Goal: Information Seeking & Learning: Check status

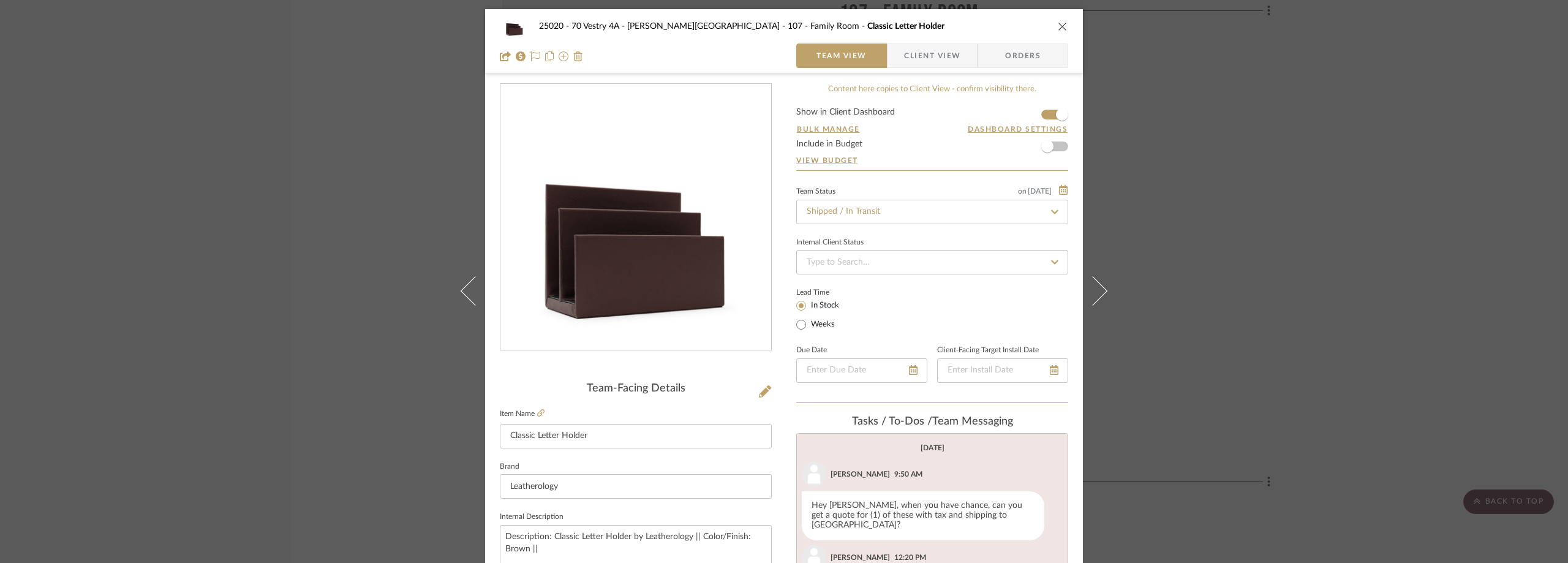
scroll to position [242, 0]
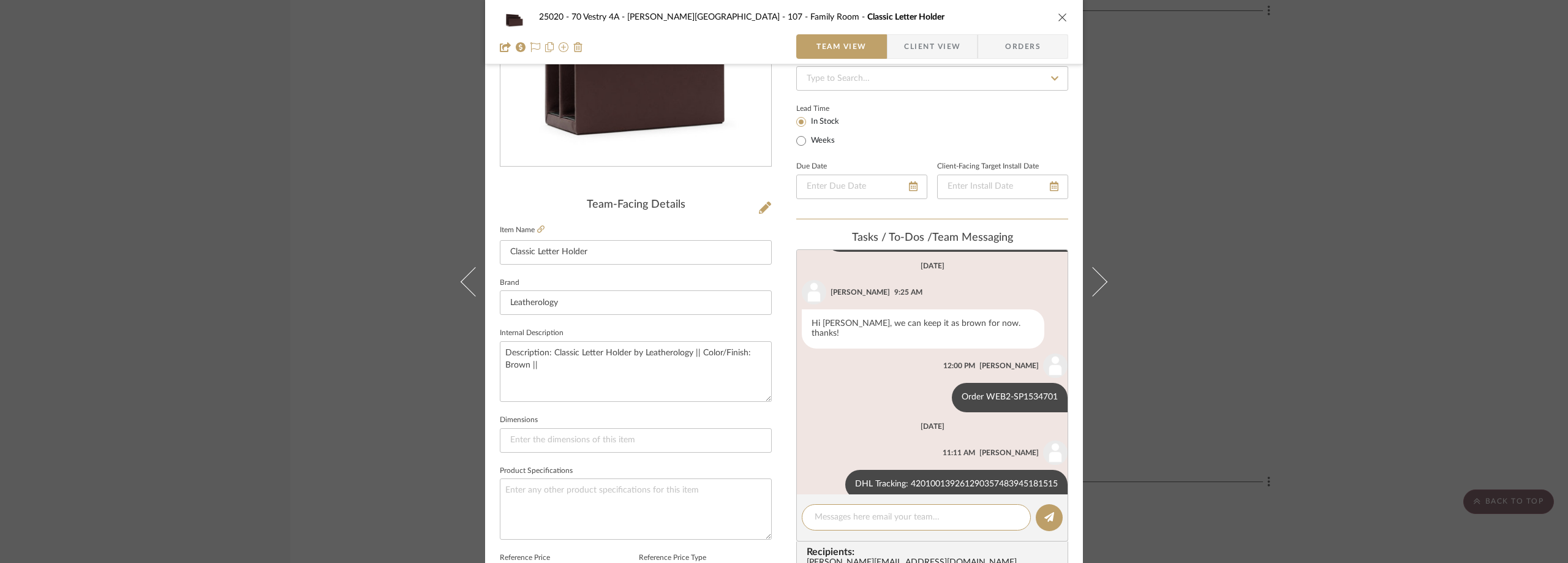
click at [1182, 222] on div "25020 - 70 Vestry 4A - Grant-Stanleigh 107 - Family Room Classic Letter Holder …" at bounding box center [784, 281] width 1568 height 563
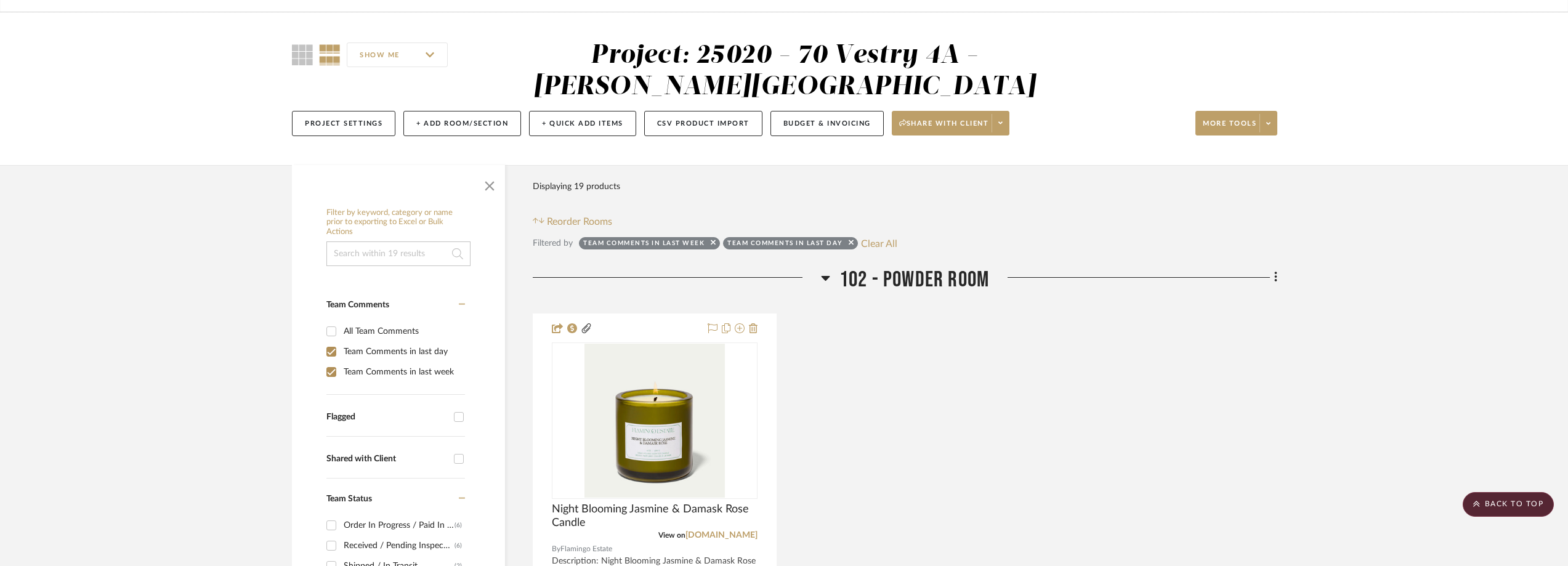
scroll to position [0, 0]
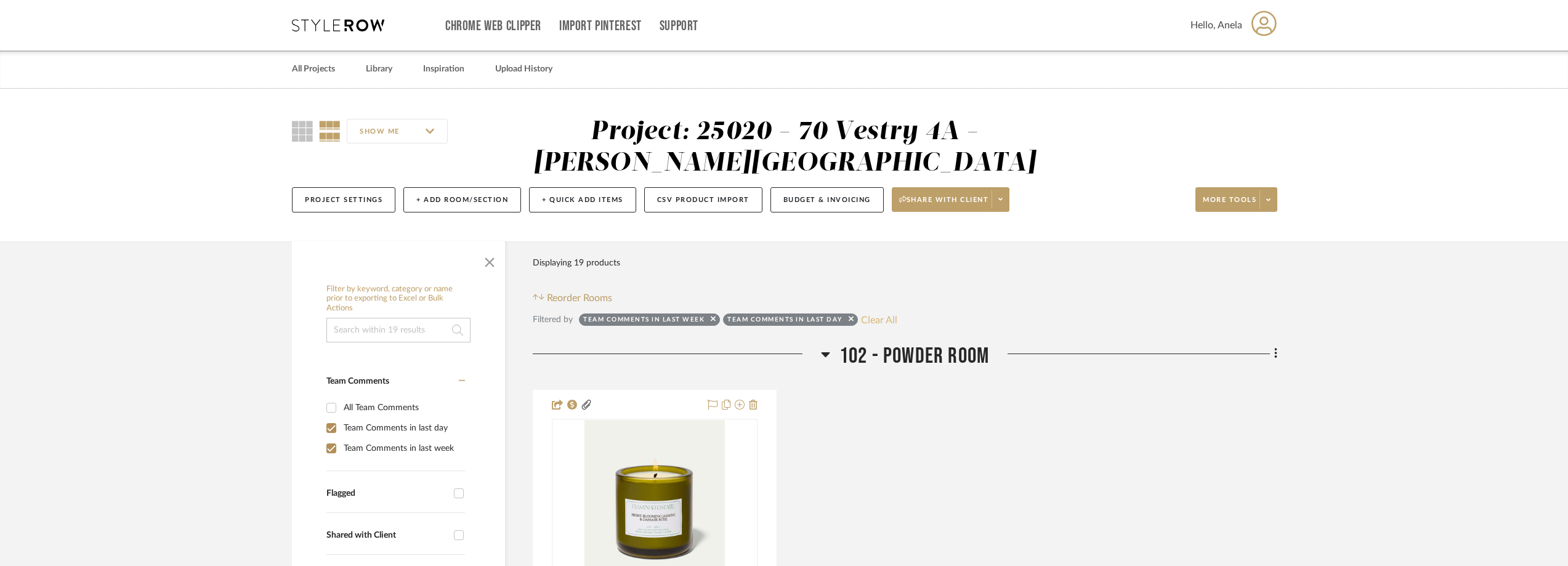
click at [865, 311] on button "Clear All" at bounding box center [879, 319] width 36 height 16
checkbox input "false"
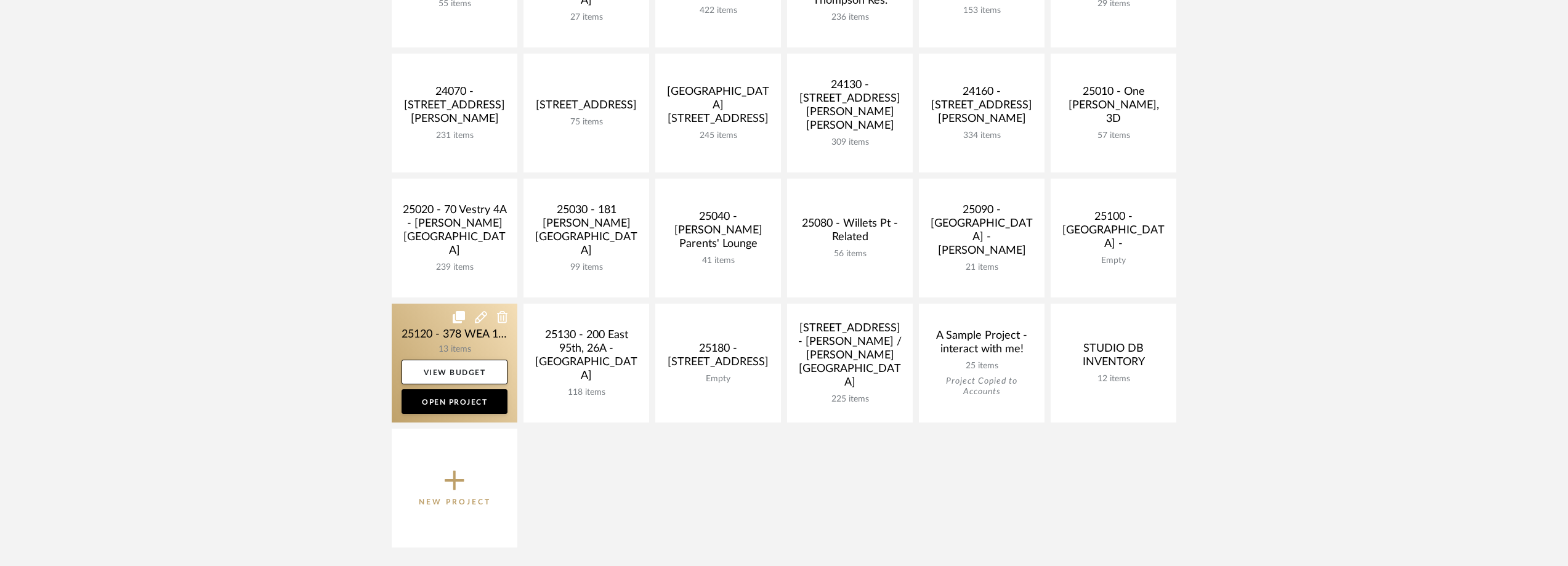
scroll to position [492, 0]
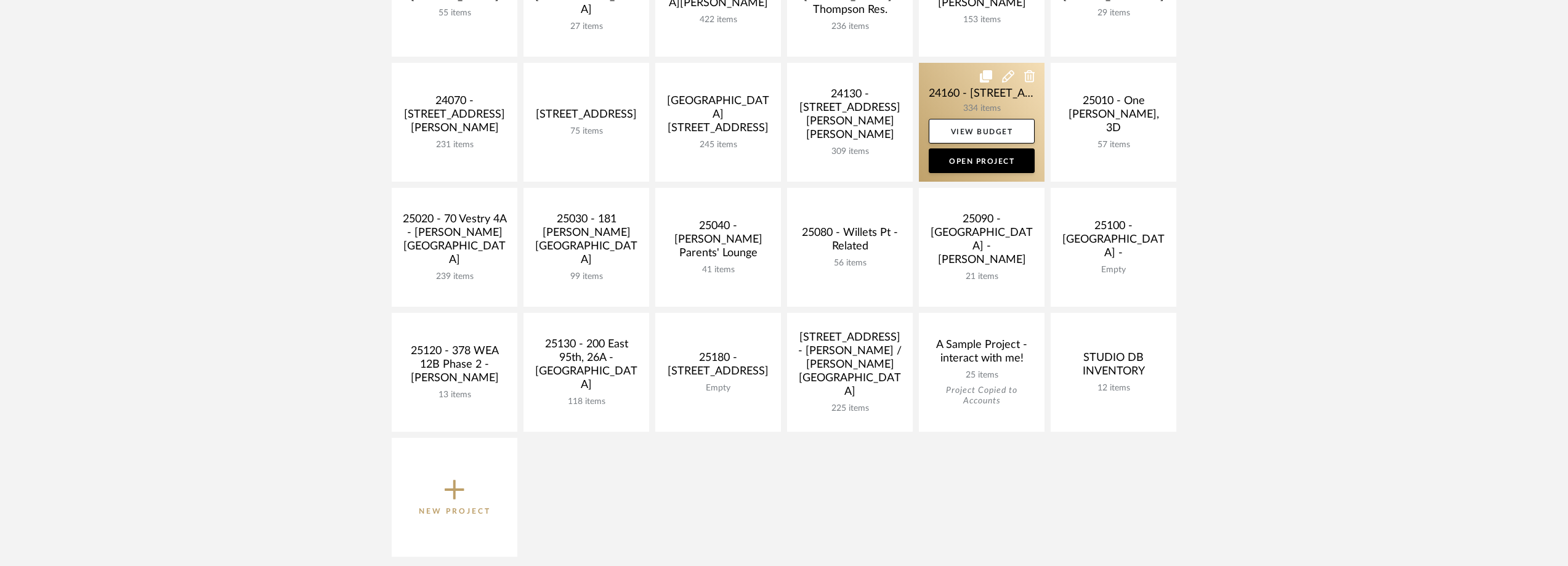
click at [942, 93] on link at bounding box center [982, 122] width 126 height 118
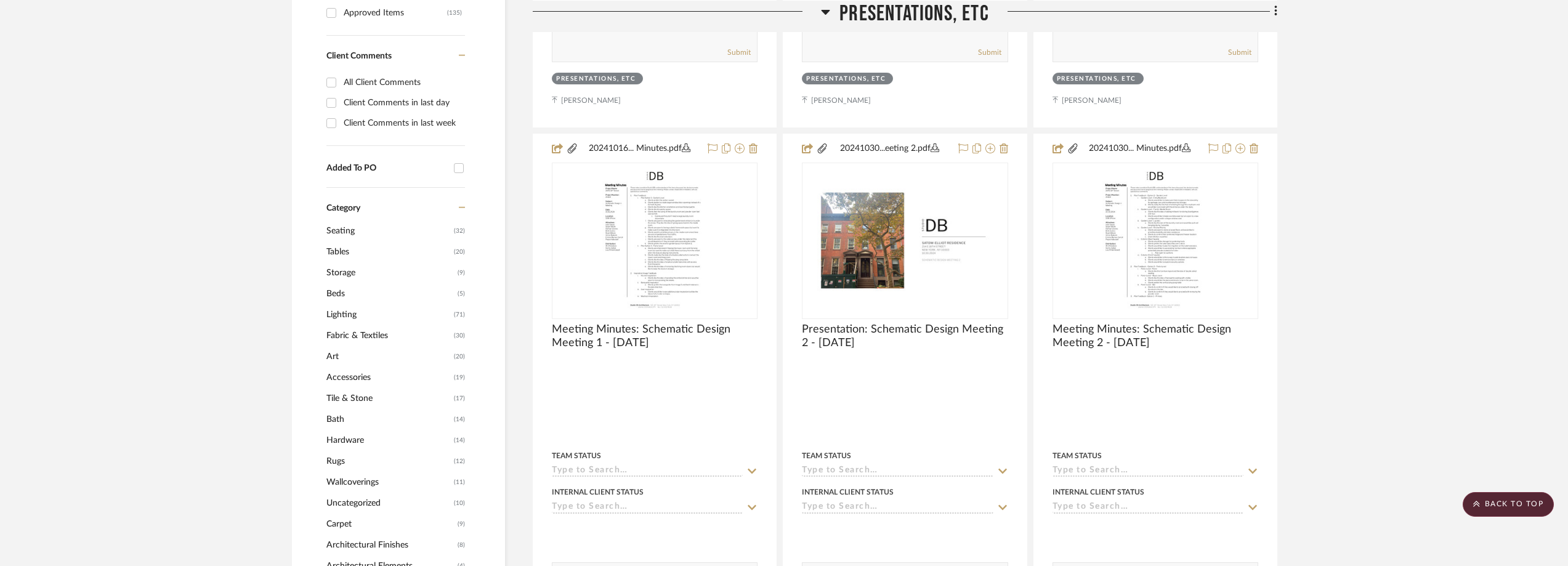
scroll to position [615, 0]
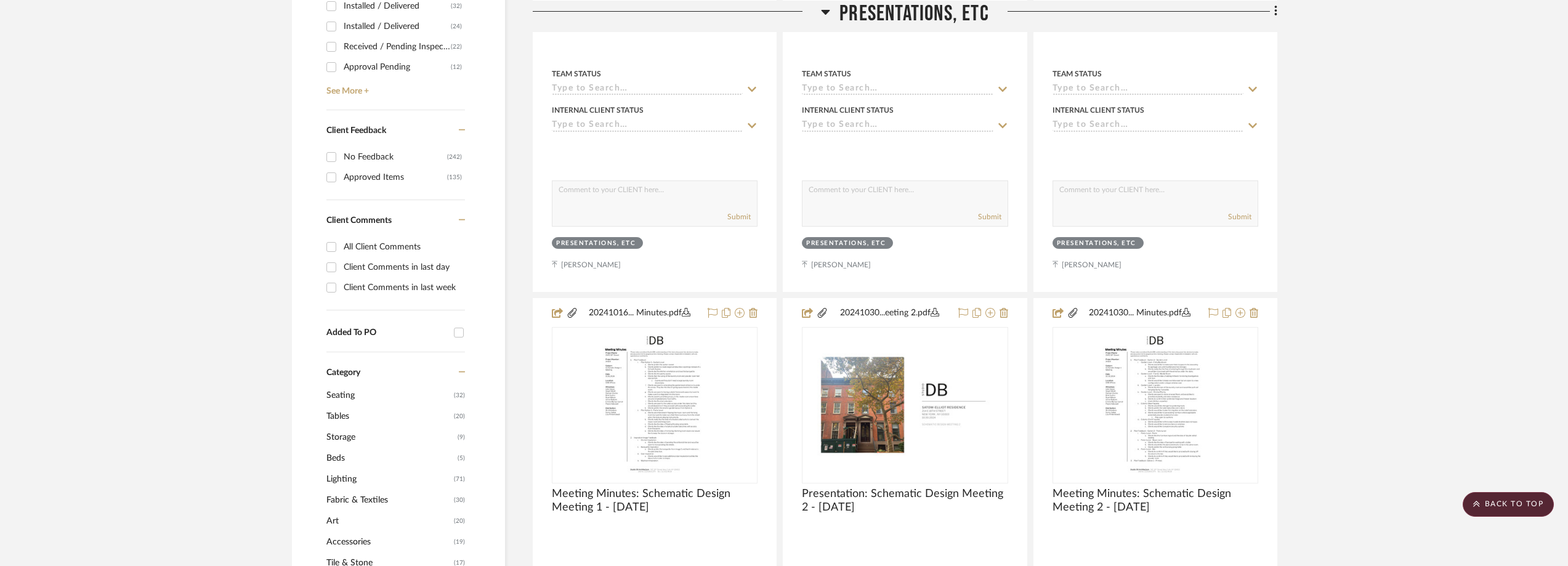
click at [348, 397] on span "Seating" at bounding box center [388, 395] width 124 height 21
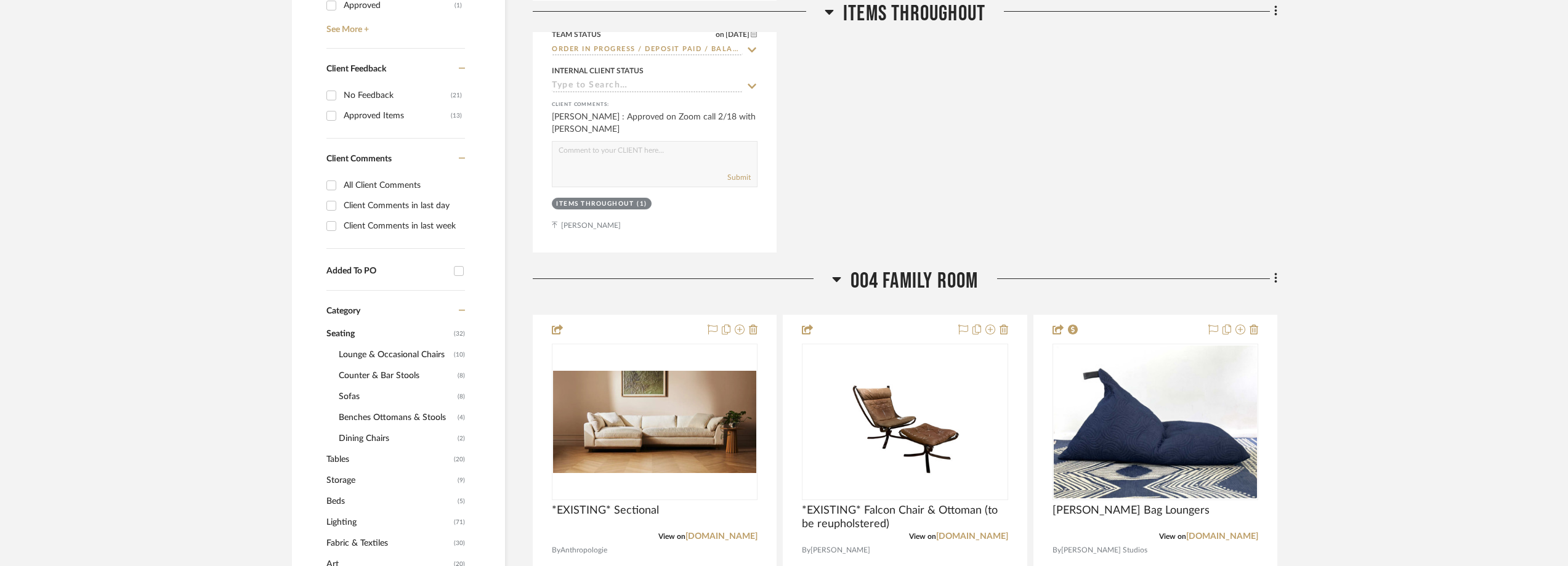
scroll to position [924, 0]
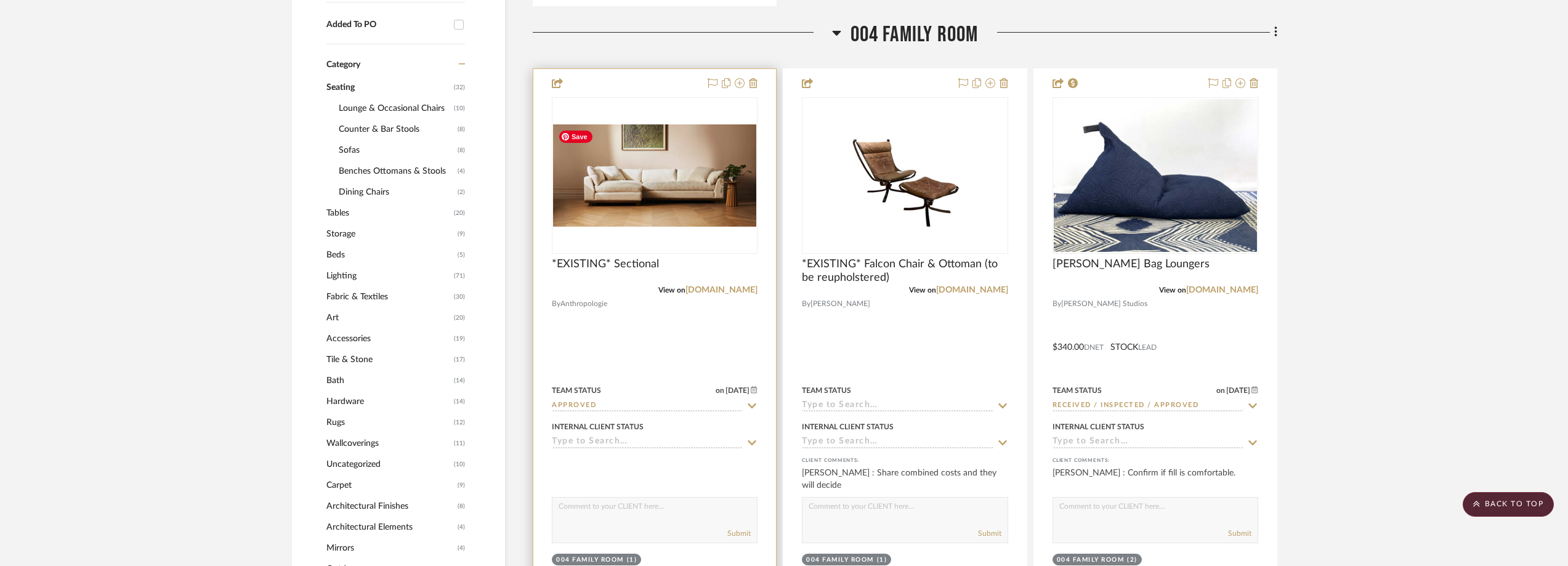
click at [600, 221] on img "0" at bounding box center [654, 175] width 203 height 102
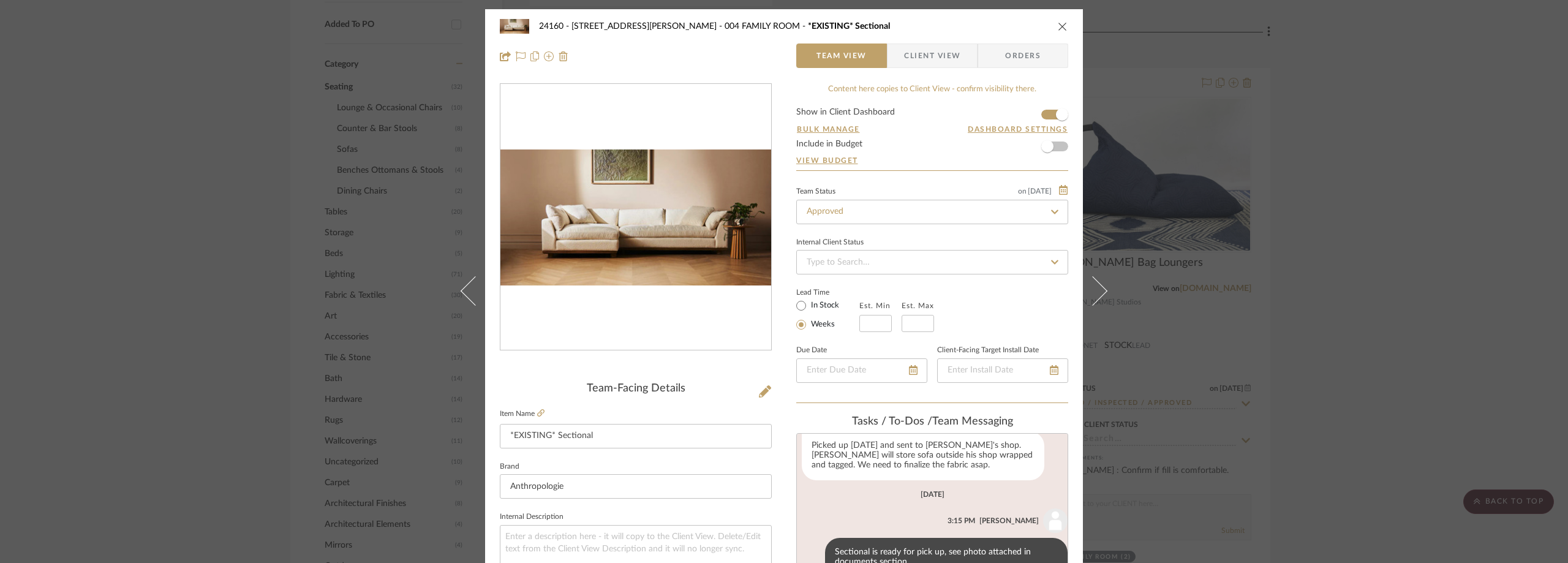
scroll to position [60, 0]
click at [928, 50] on span "Client View" at bounding box center [932, 55] width 56 height 24
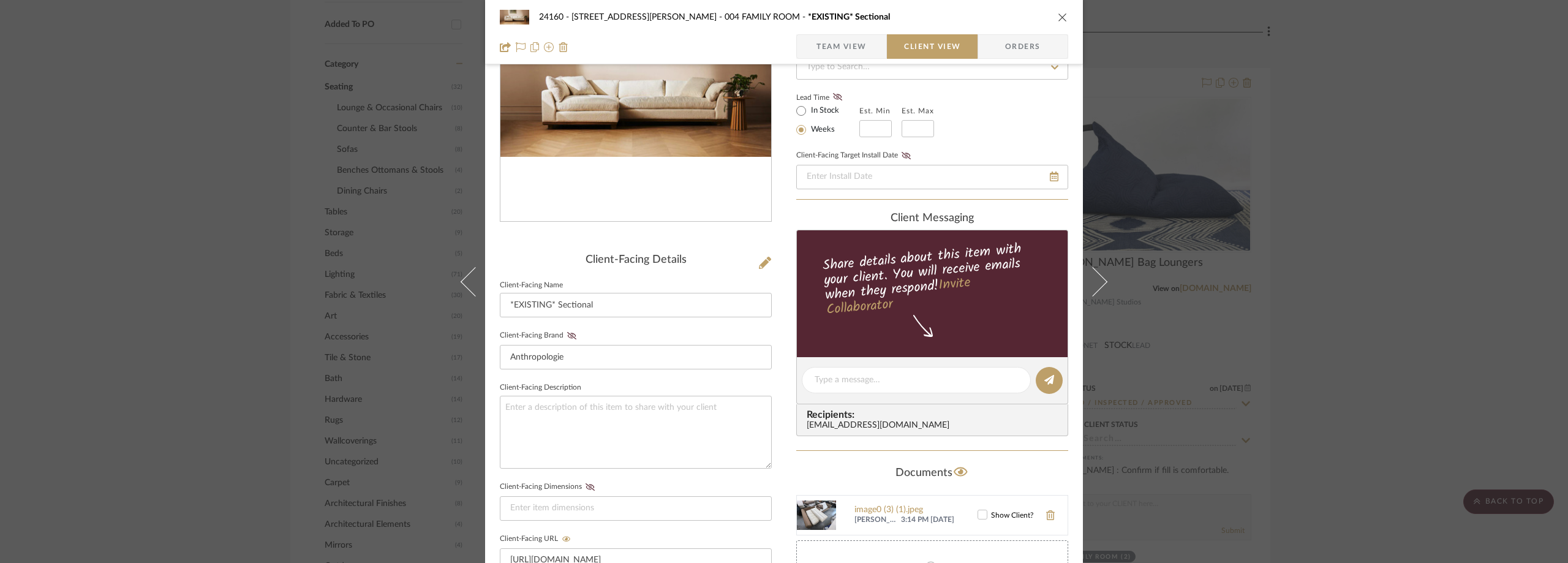
scroll to position [184, 0]
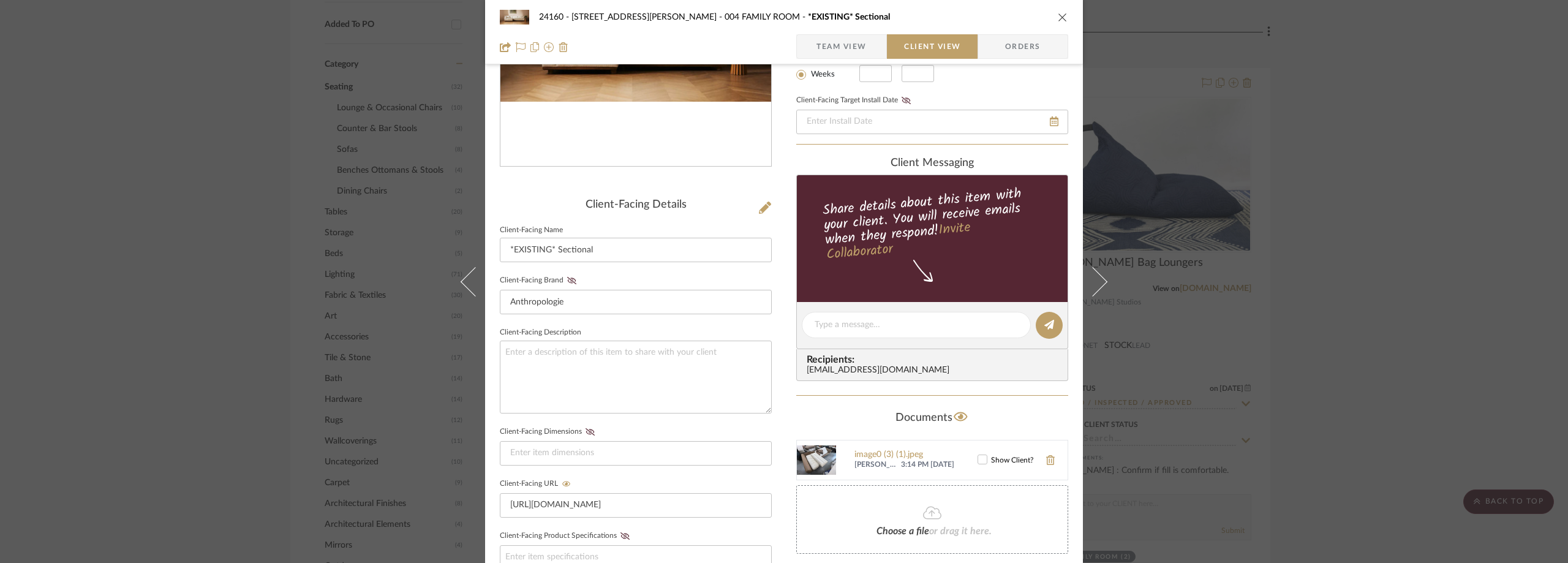
click at [835, 50] on span "Team View" at bounding box center [842, 46] width 50 height 24
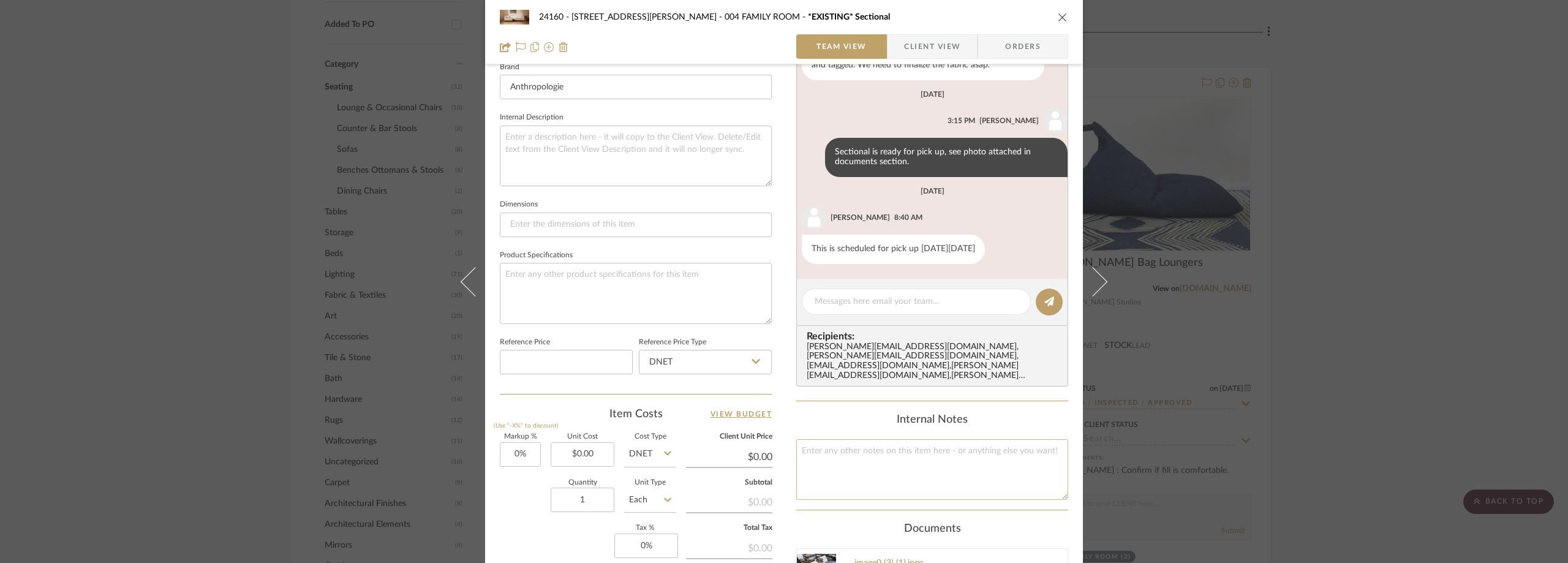
scroll to position [490, 0]
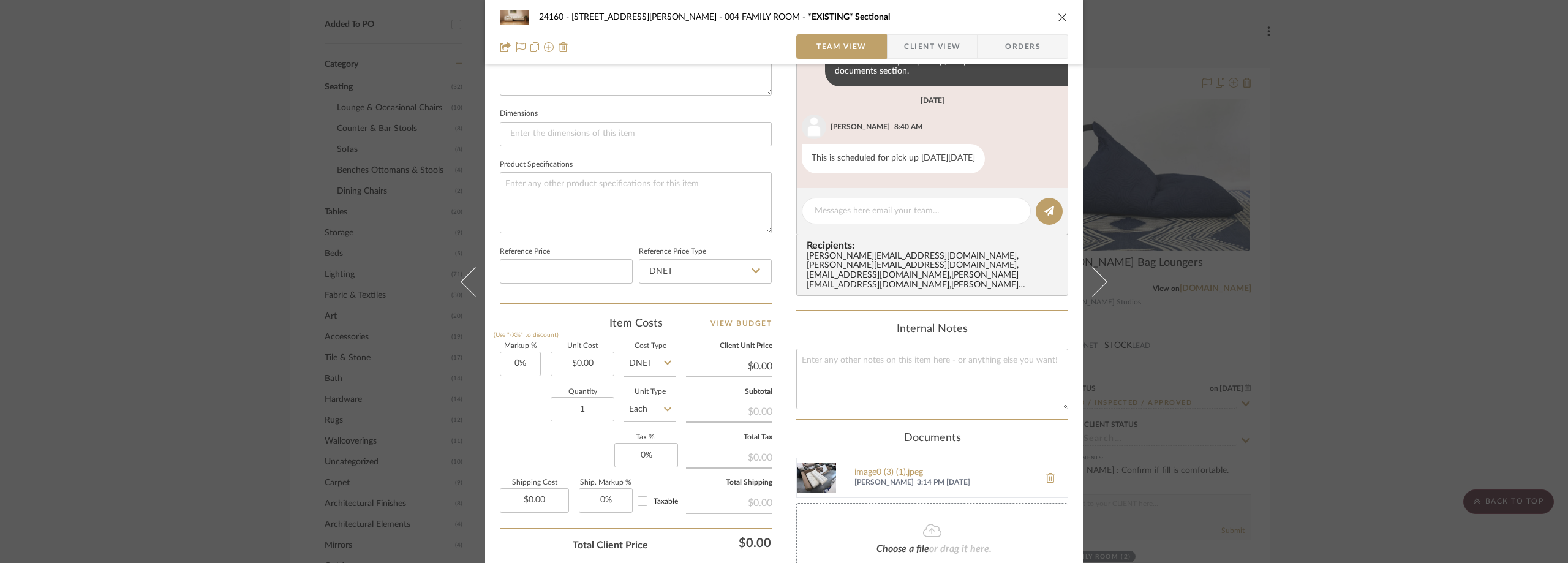
click at [810, 465] on img at bounding box center [816, 477] width 39 height 39
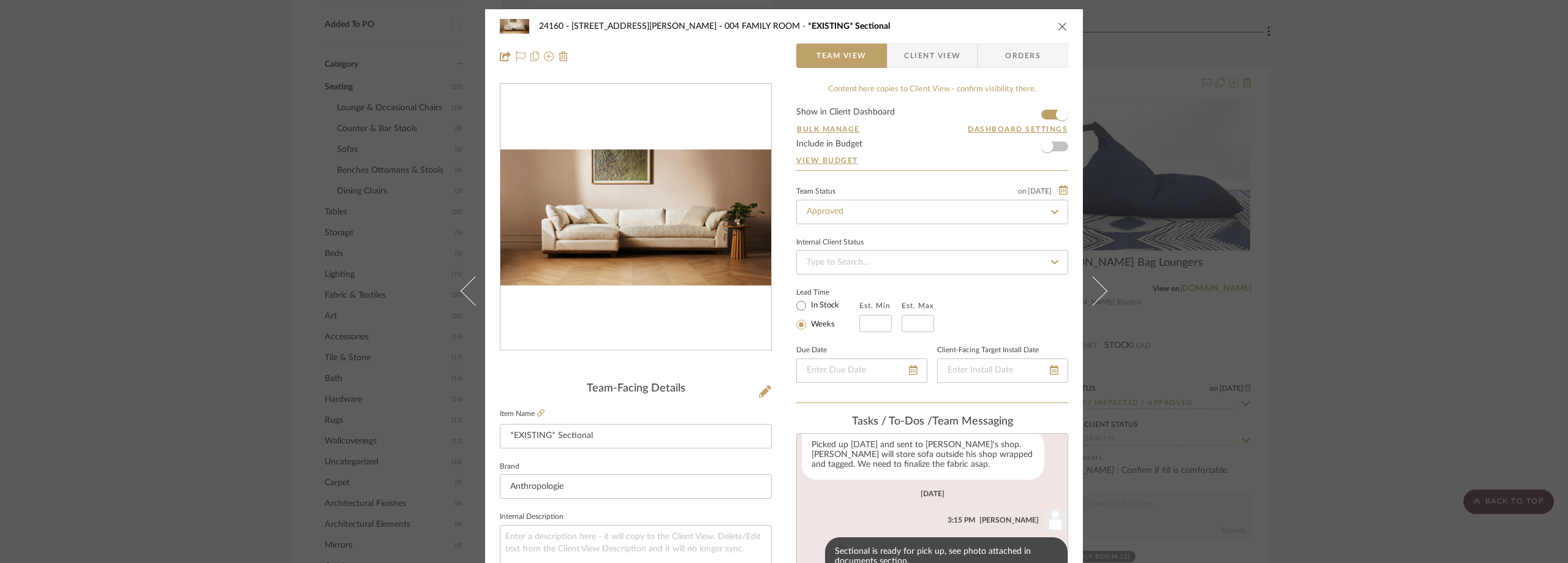
click at [1334, 180] on div "24160 - [STREET_ADDRESS] - [PERSON_NAME] 004 FAMILY ROOM *EXISTING* Sectional T…" at bounding box center [784, 281] width 1568 height 563
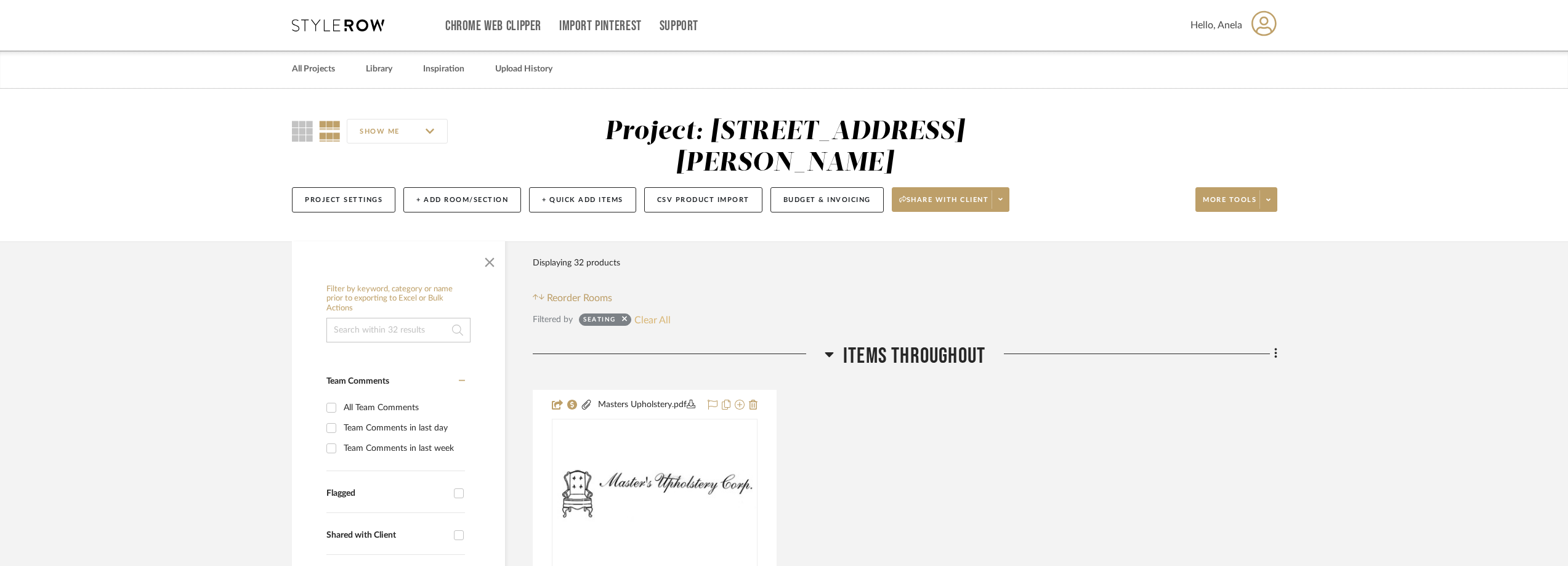
click at [660, 316] on button "Clear All" at bounding box center [652, 319] width 36 height 16
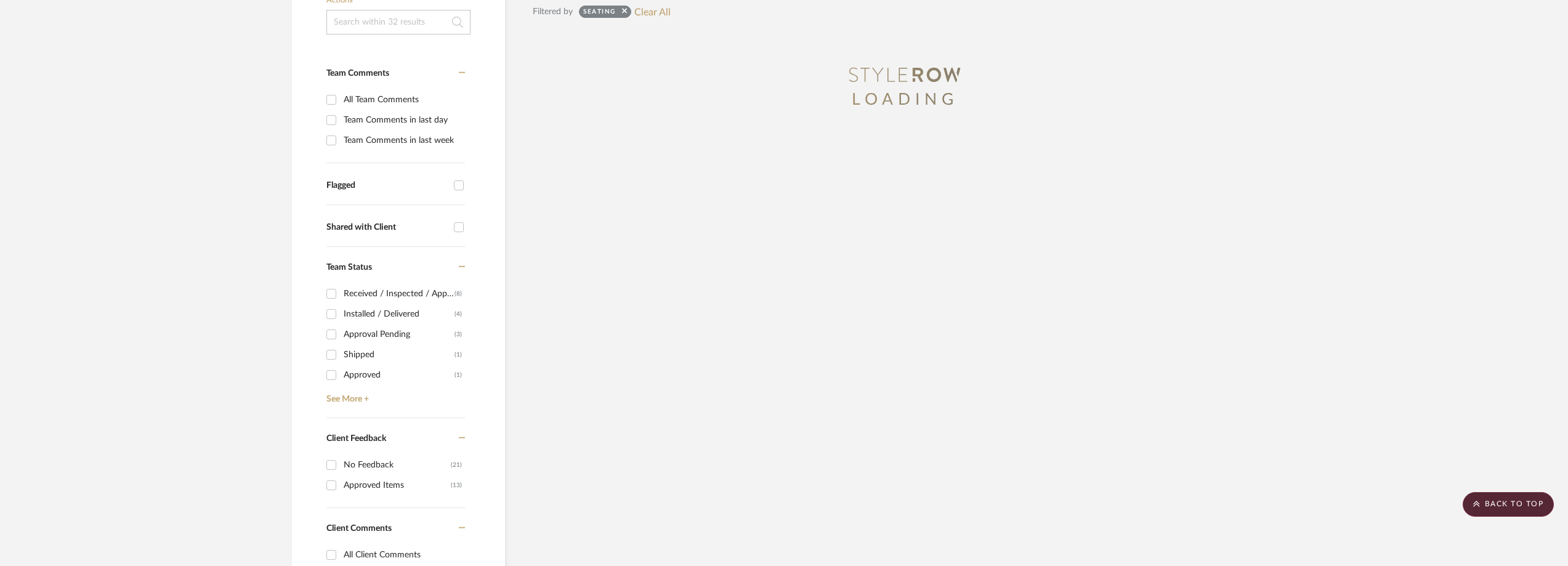
scroll to position [615, 0]
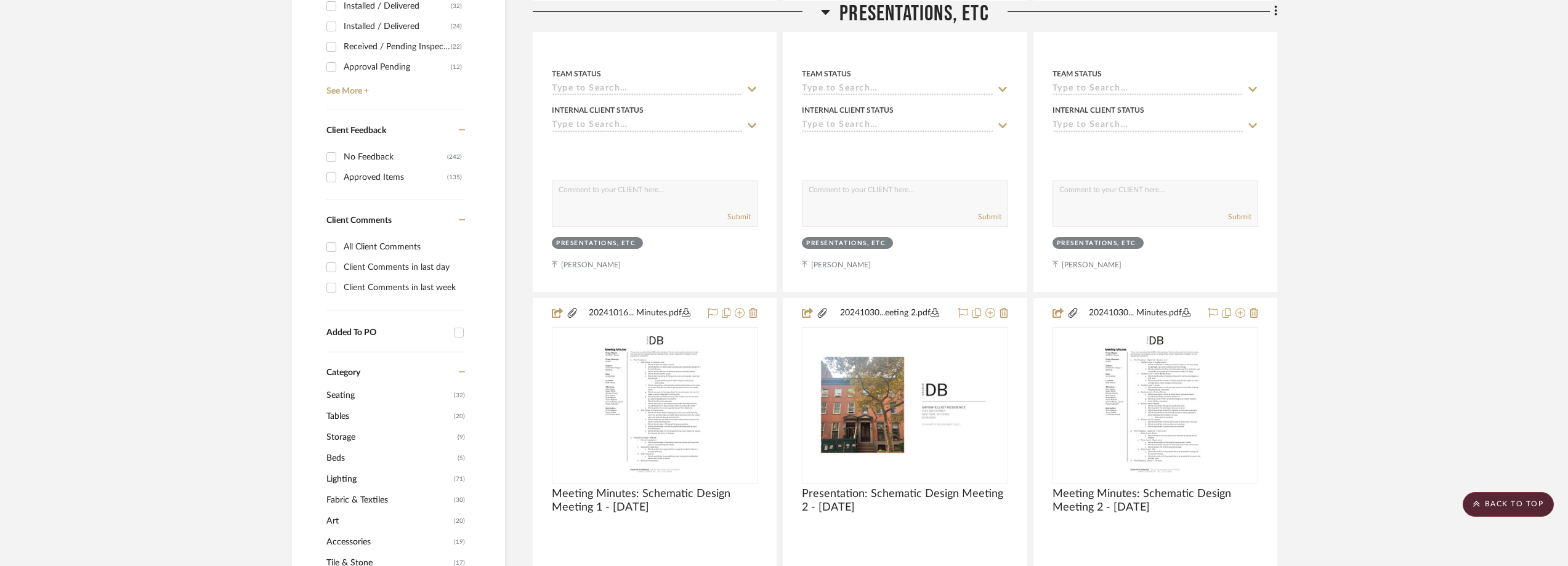
click at [357, 416] on span "Tables" at bounding box center [388, 415] width 124 height 21
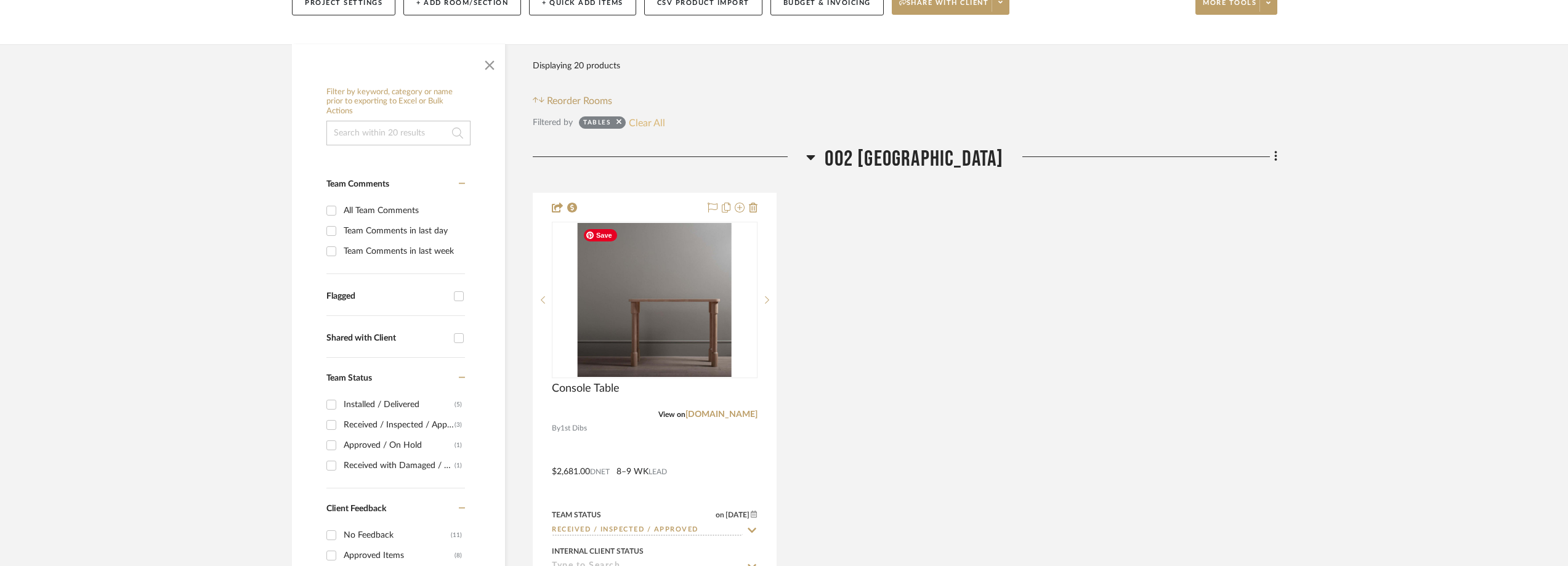
scroll to position [185, 0]
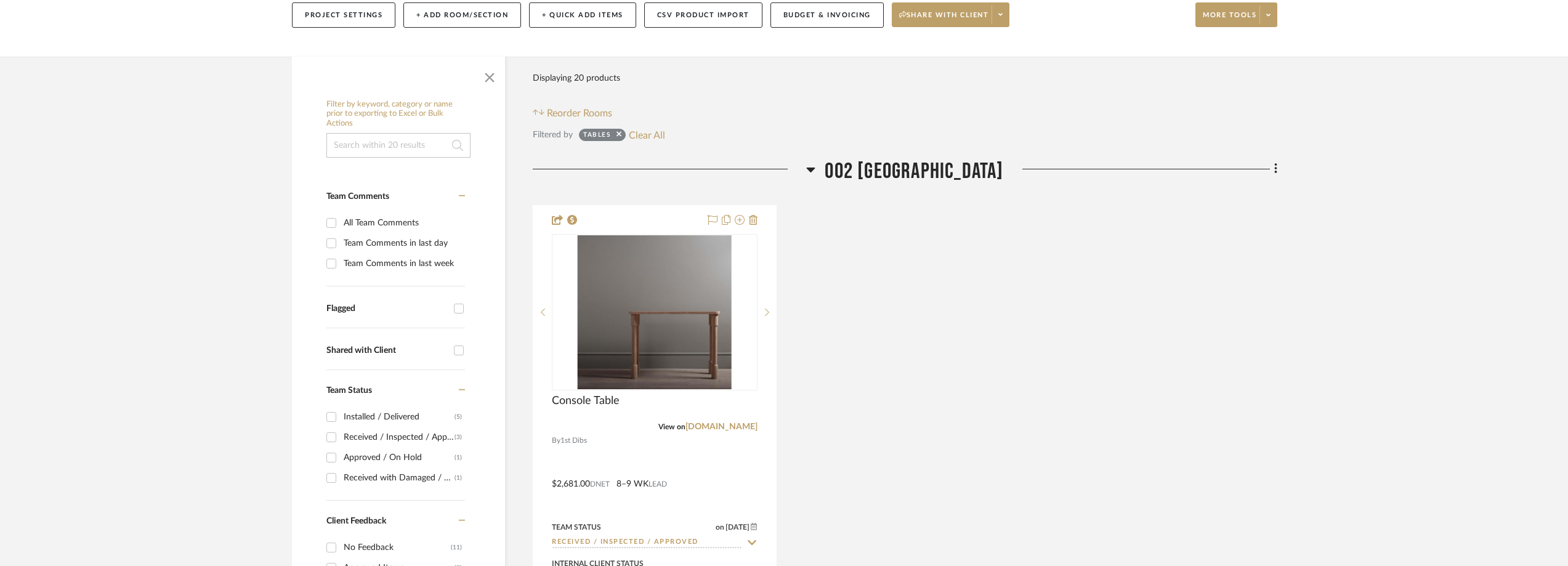
click at [648, 140] on button "Clear All" at bounding box center [647, 135] width 36 height 16
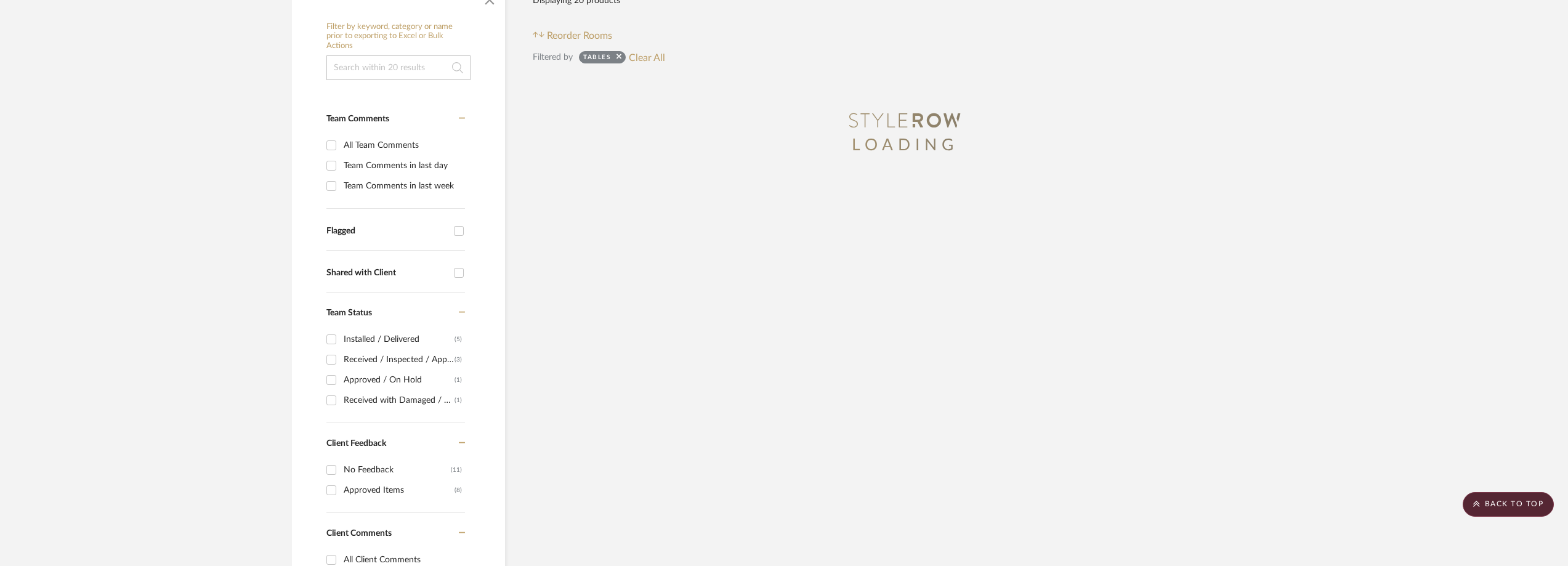
scroll to position [308, 0]
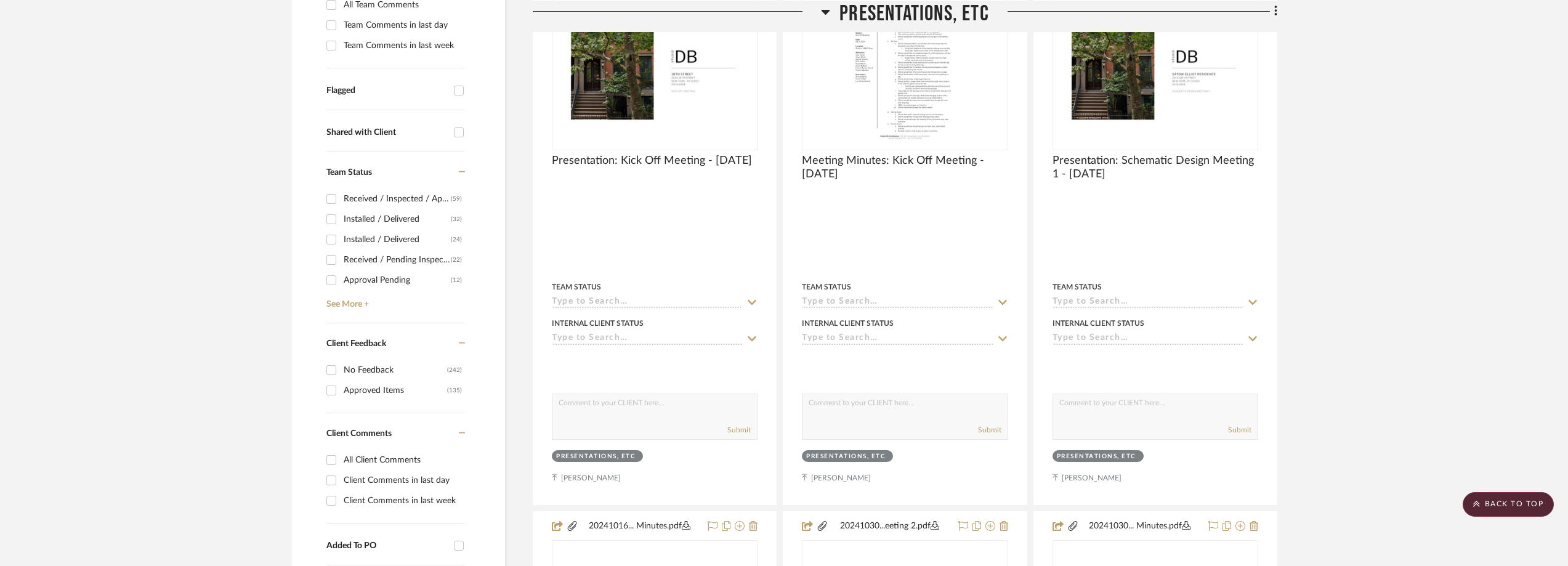
scroll to position [492, 0]
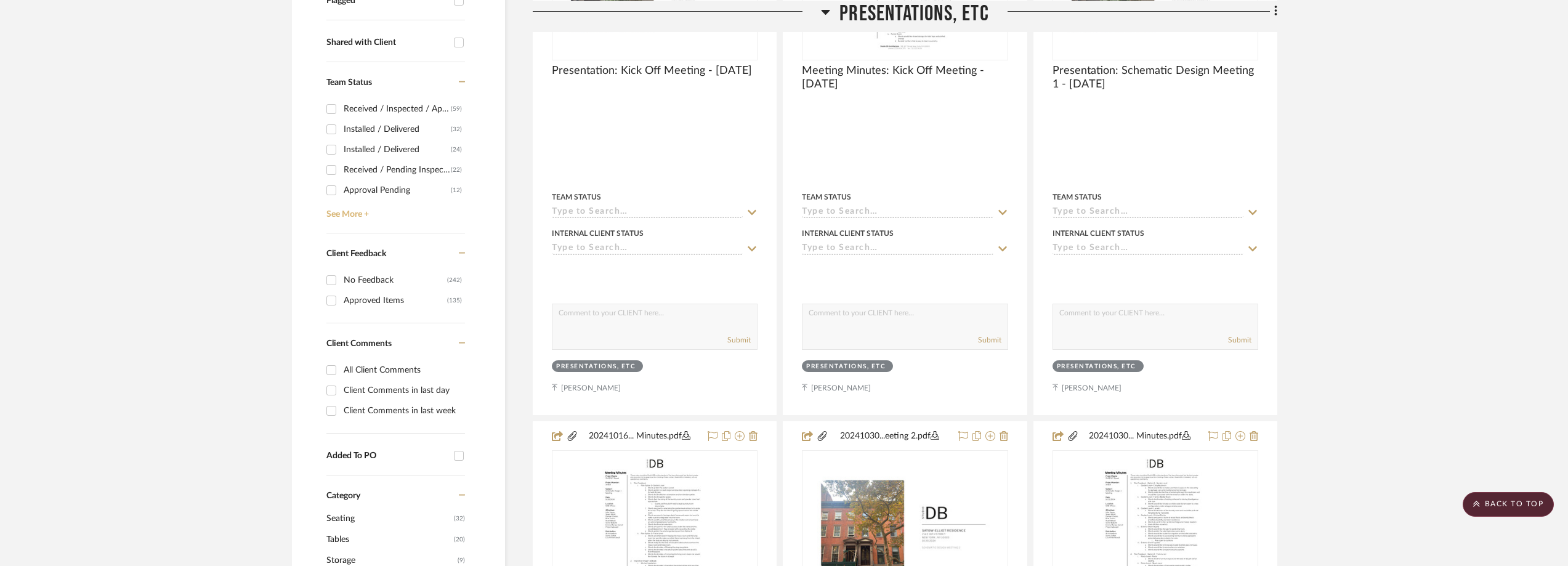
click at [343, 214] on link "See More +" at bounding box center [394, 210] width 141 height 20
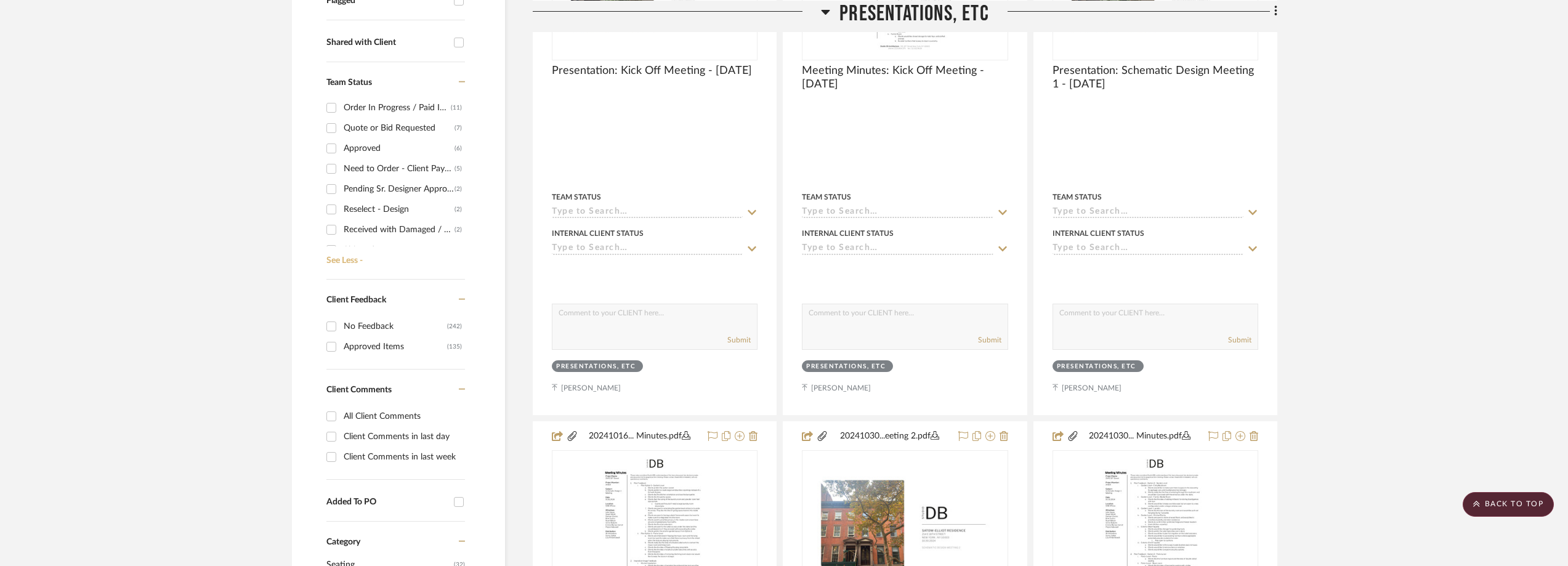
scroll to position [61, 0]
click at [396, 151] on div "Order in Progress / Deposit Paid / Balance due" at bounding box center [397, 149] width 107 height 20
click at [341, 151] on input "Order in Progress / Deposit Paid / Balance due (12)" at bounding box center [331, 149] width 20 height 20
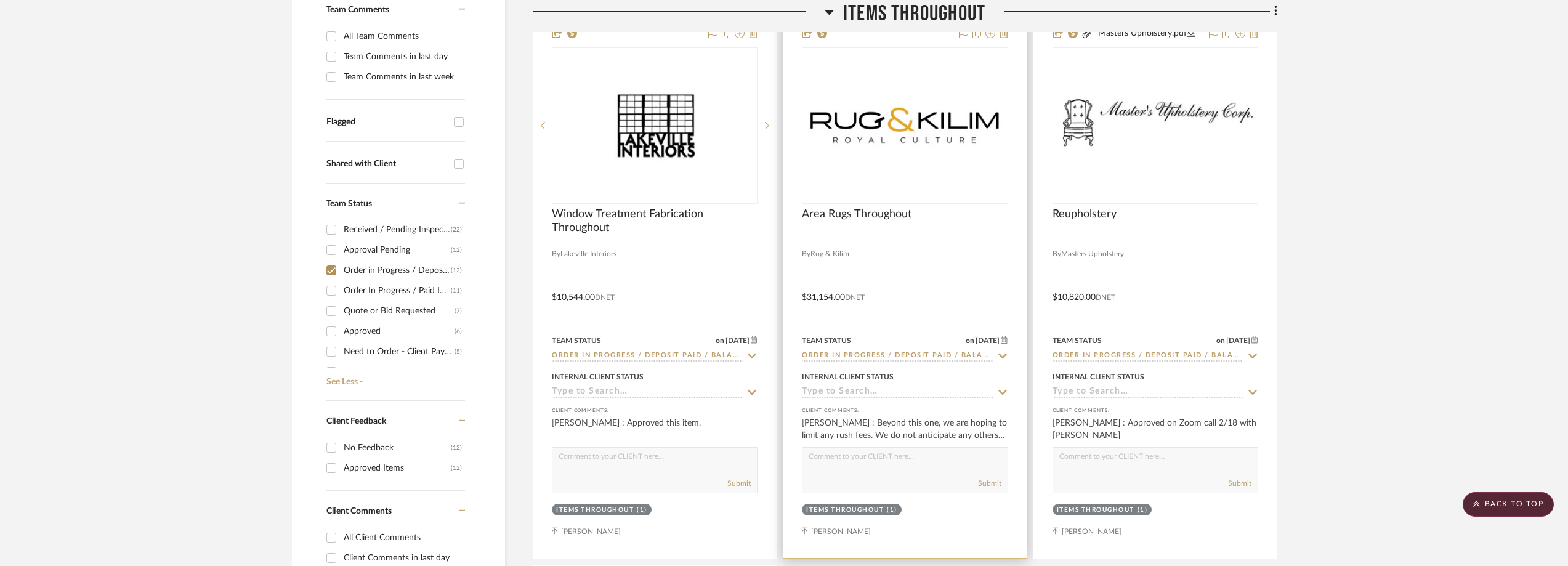
scroll to position [369, 0]
click at [923, 110] on img "0" at bounding box center [905, 127] width 203 height 59
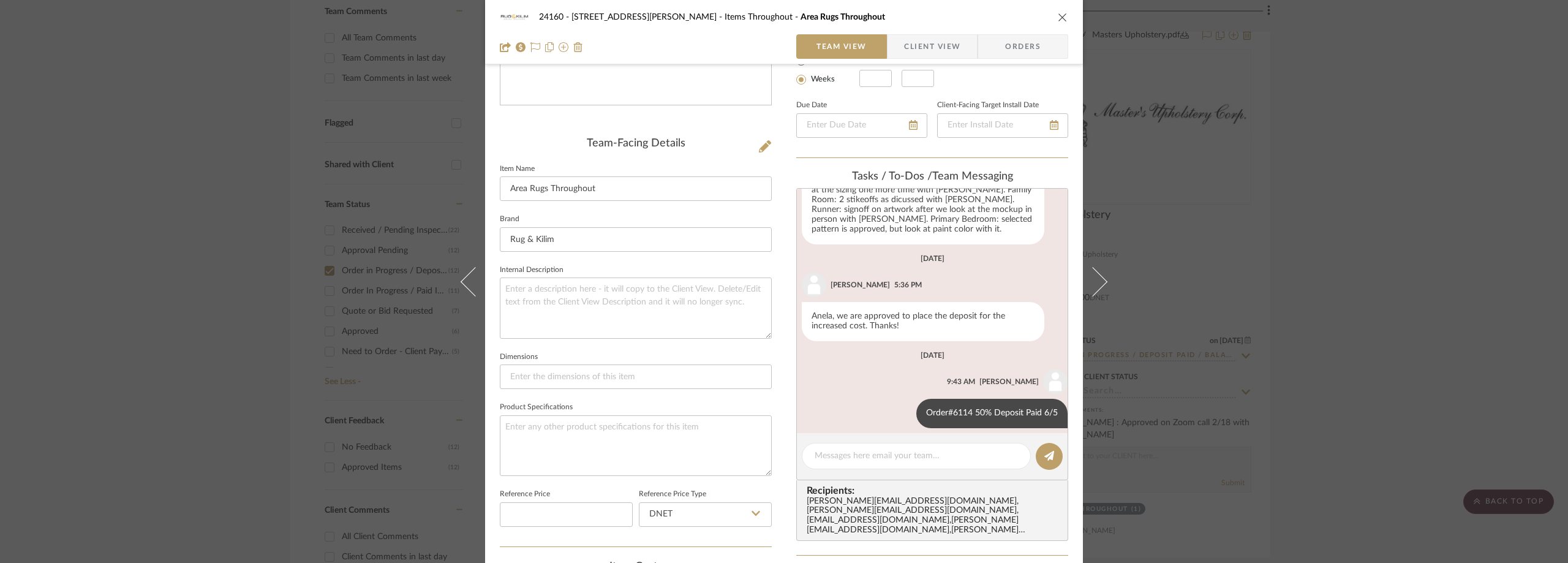
scroll to position [306, 0]
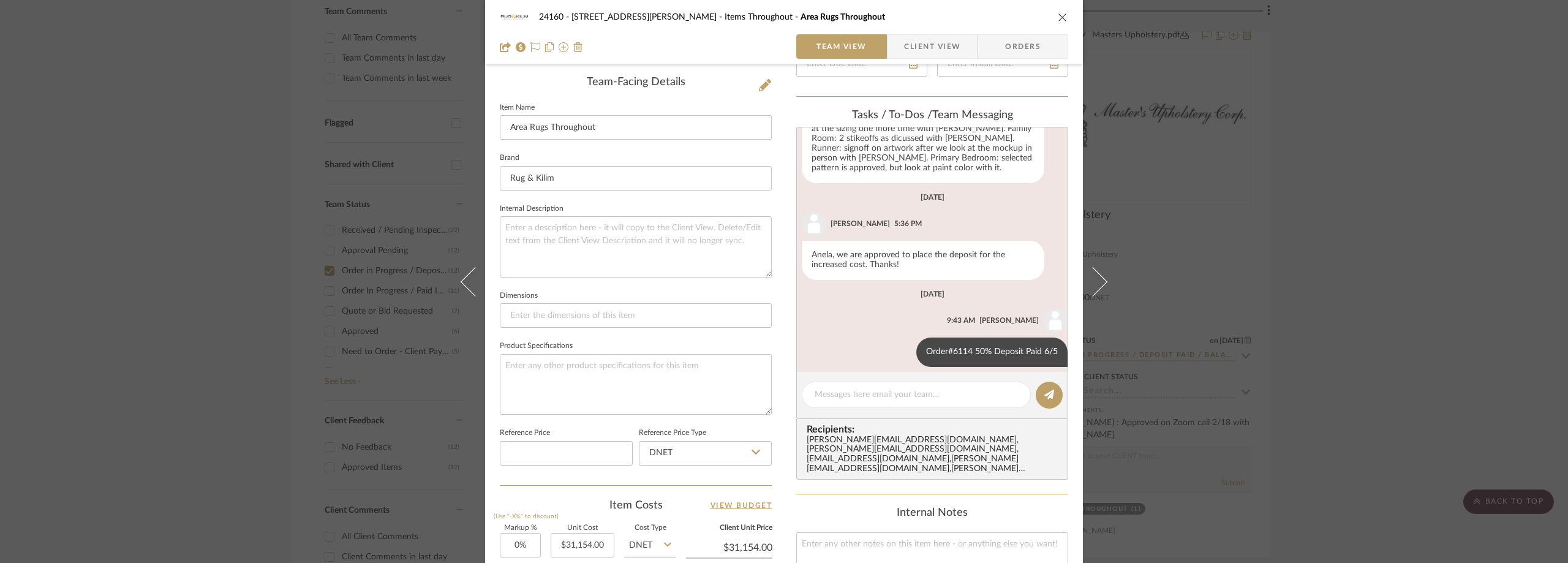
click at [1367, 255] on div "24160 - [STREET_ADDRESS] - [PERSON_NAME] Items Throughout Area Rugs Throughout …" at bounding box center [784, 281] width 1568 height 563
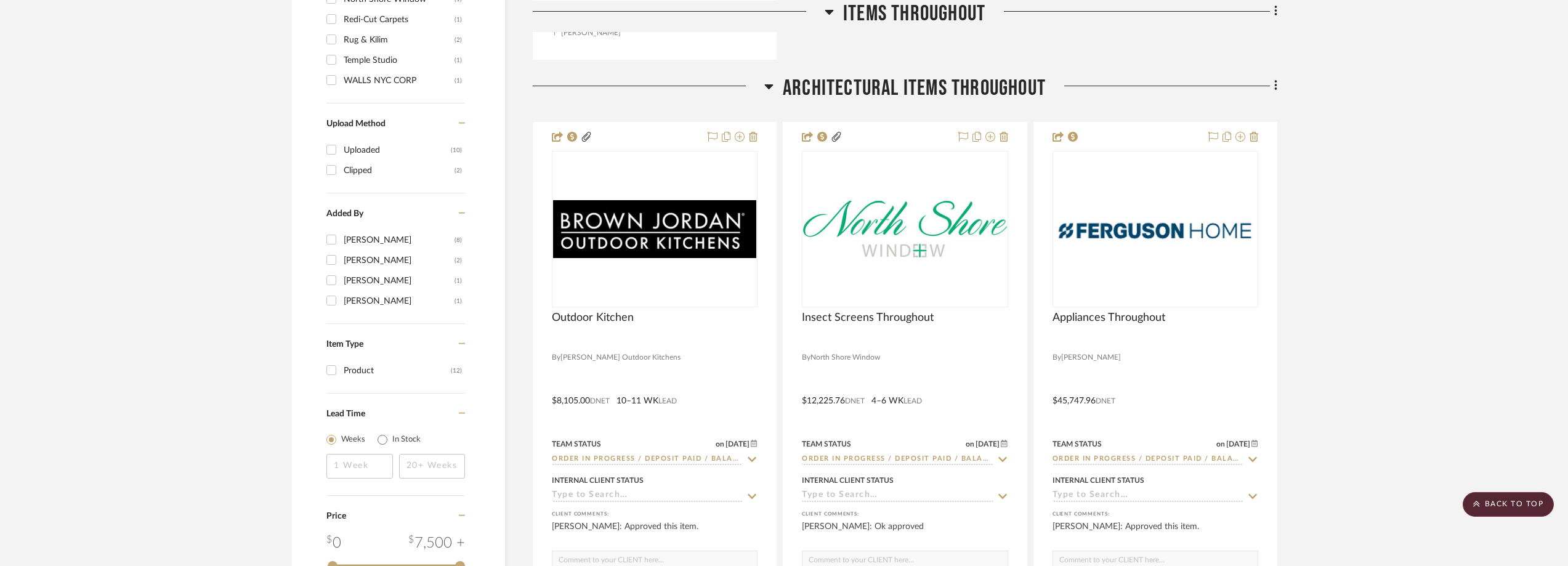
scroll to position [1477, 0]
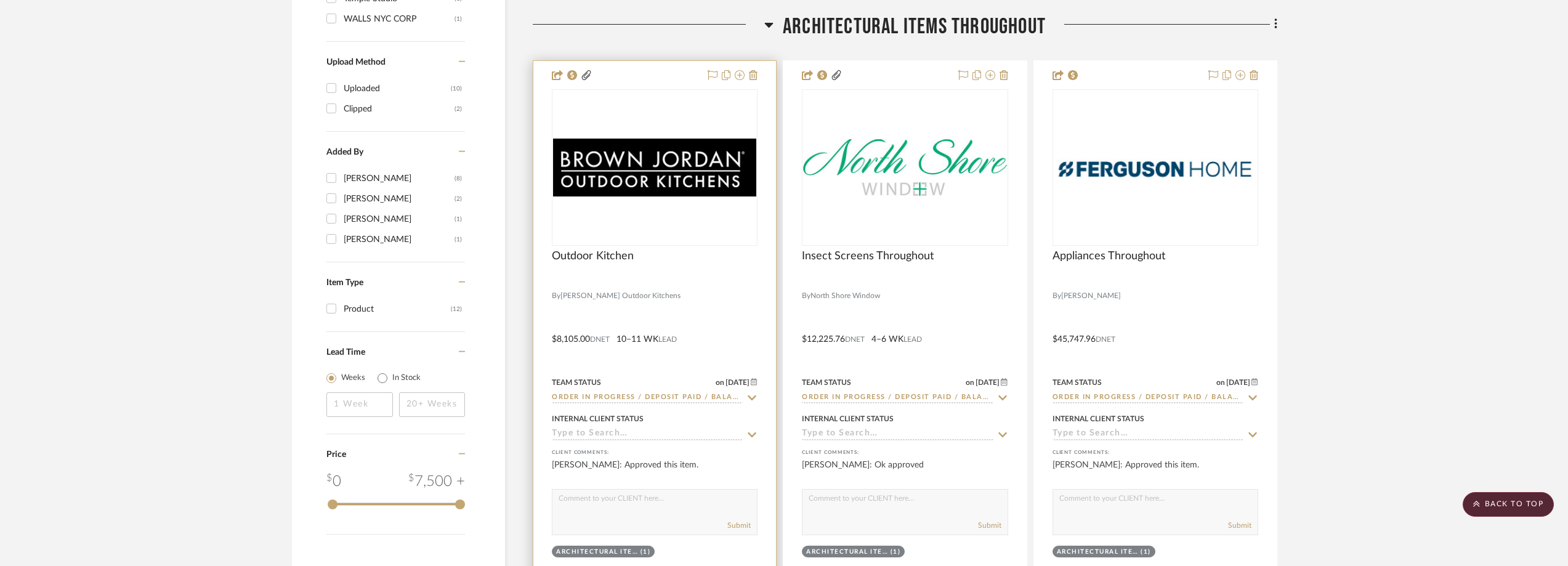
click at [635, 211] on div "0" at bounding box center [655, 167] width 204 height 155
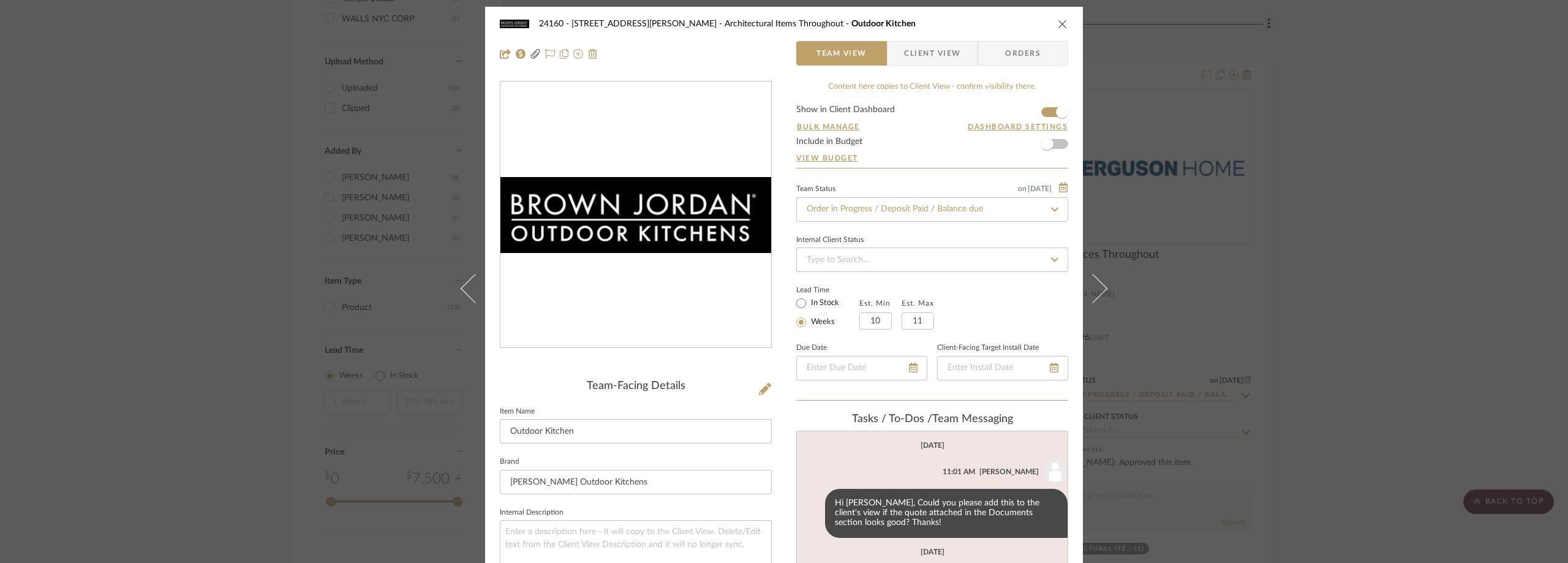
scroll to position [0, 0]
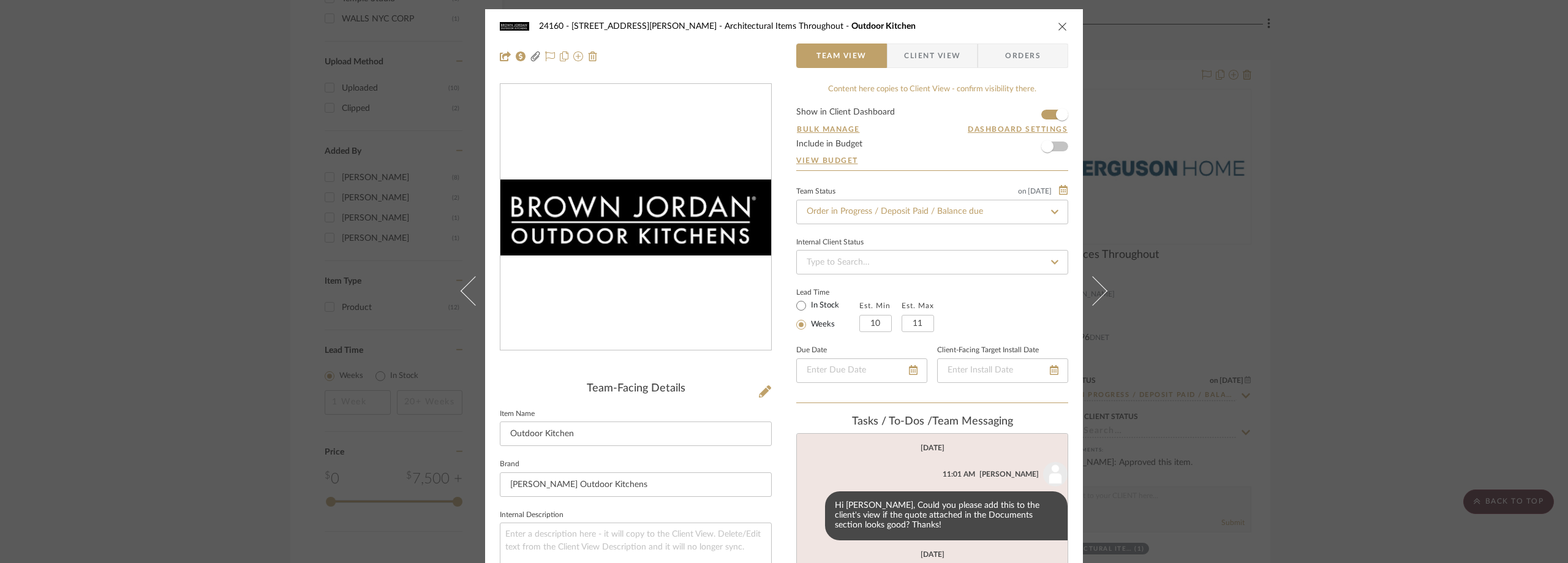
click at [1207, 121] on div "24160 - [STREET_ADDRESS] - [PERSON_NAME] Architectural Items Throughout Outdoor…" at bounding box center [784, 281] width 1568 height 563
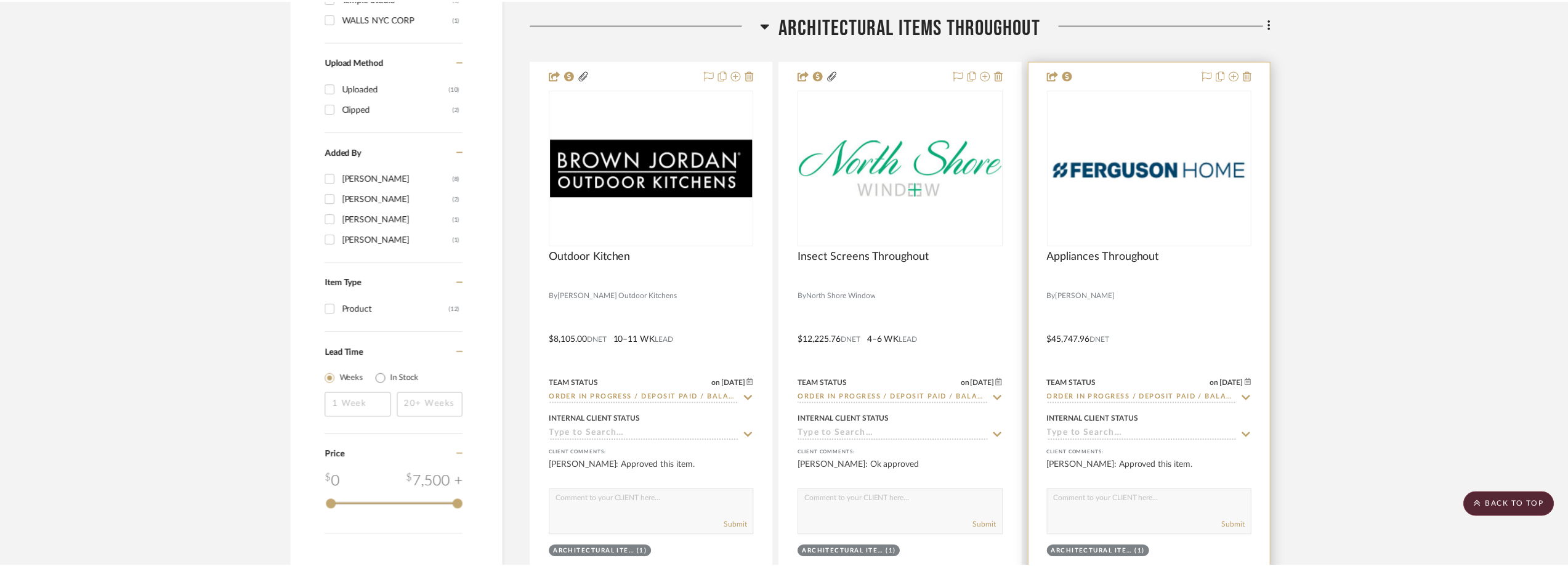
scroll to position [1477, 0]
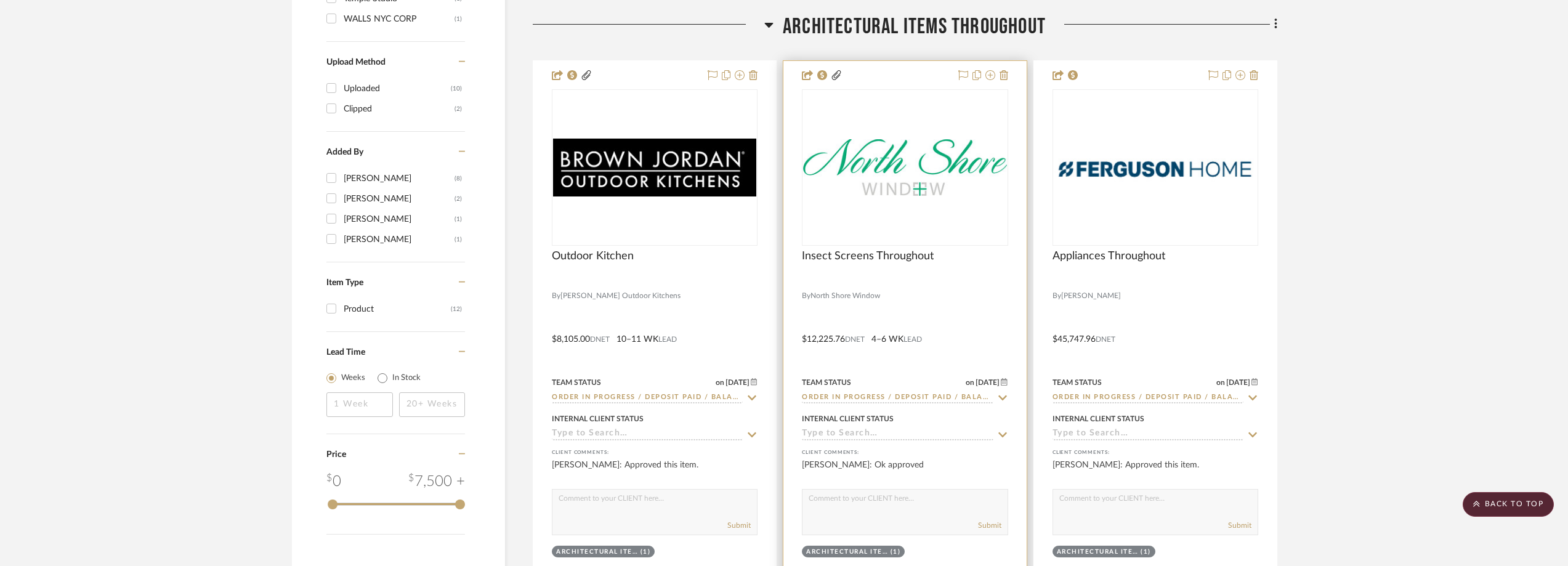
click at [913, 209] on div "0" at bounding box center [905, 167] width 204 height 155
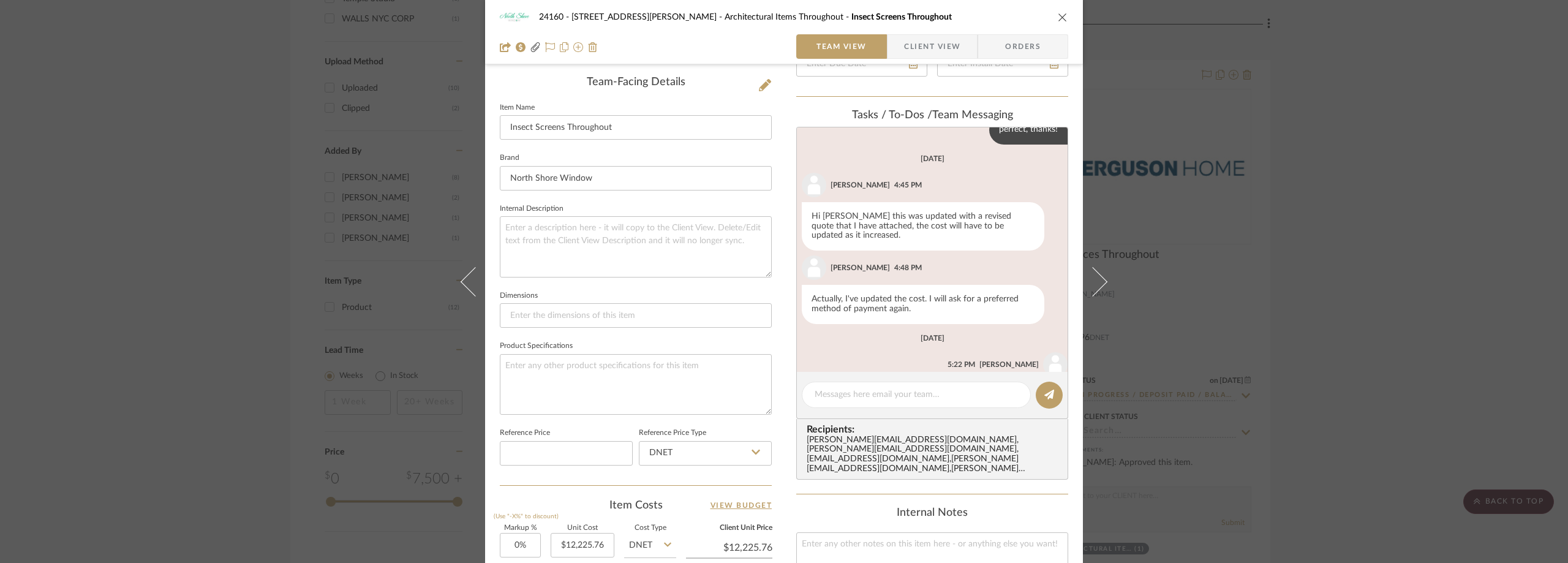
scroll to position [483, 0]
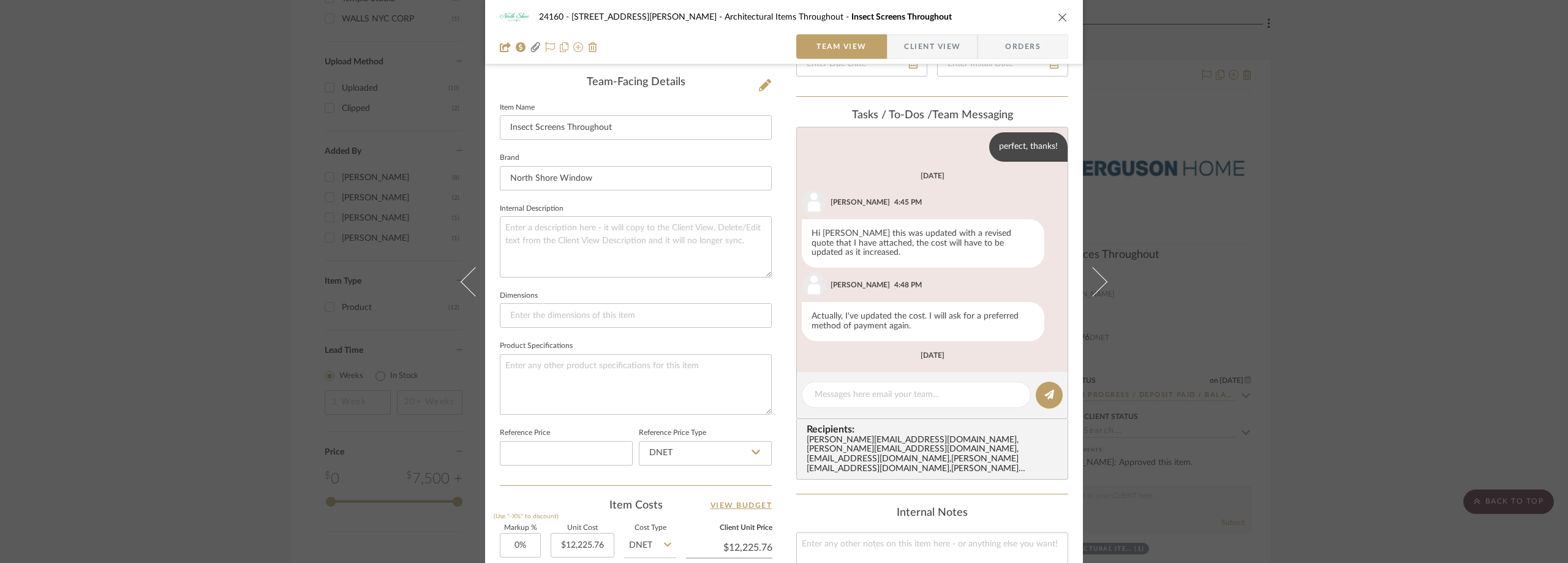
click at [1330, 229] on div "24160 - [STREET_ADDRESS] - [PERSON_NAME] Architectural Items Throughout Insect …" at bounding box center [784, 281] width 1568 height 563
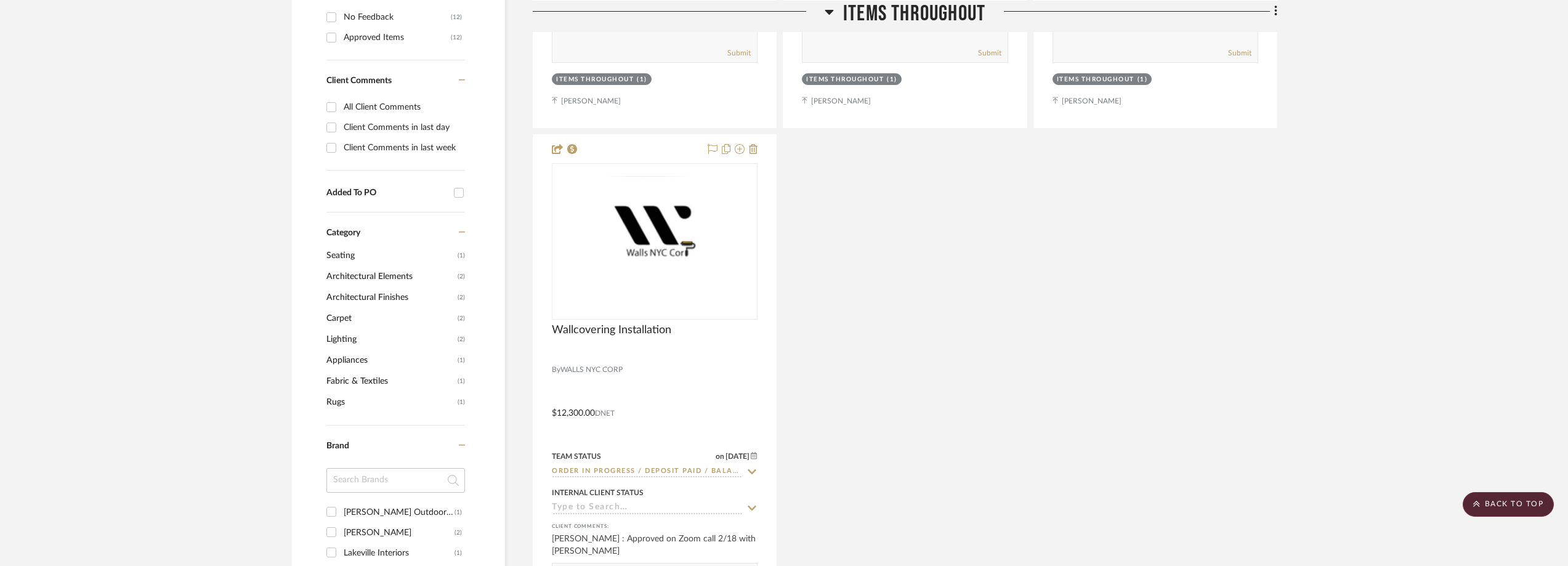
scroll to position [0, 0]
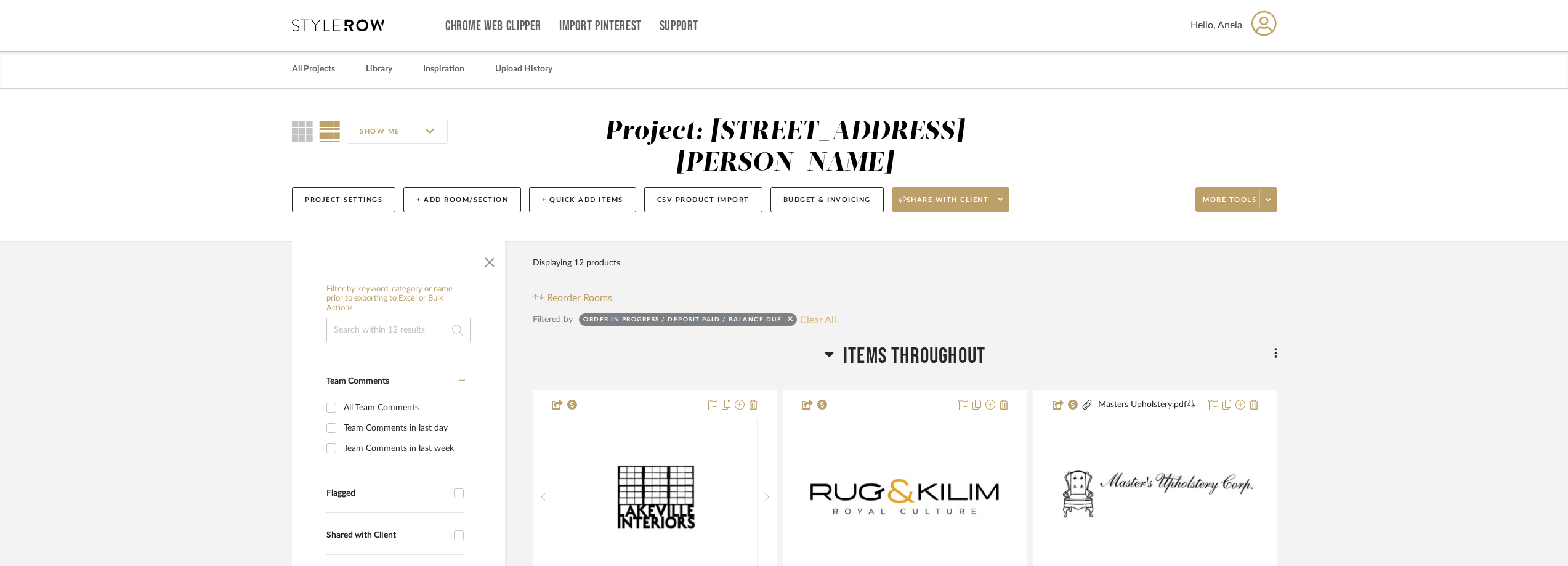
click at [828, 313] on button "Clear All" at bounding box center [818, 319] width 36 height 16
checkbox input "false"
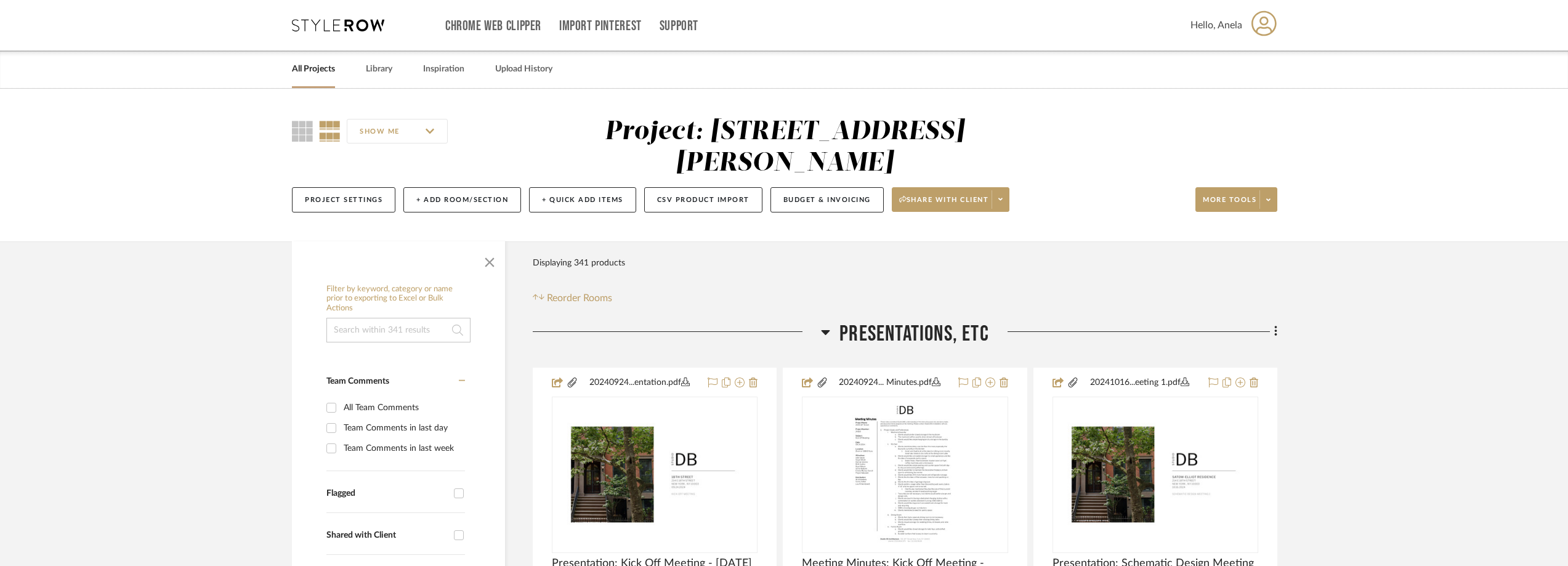
scroll to position [369, 0]
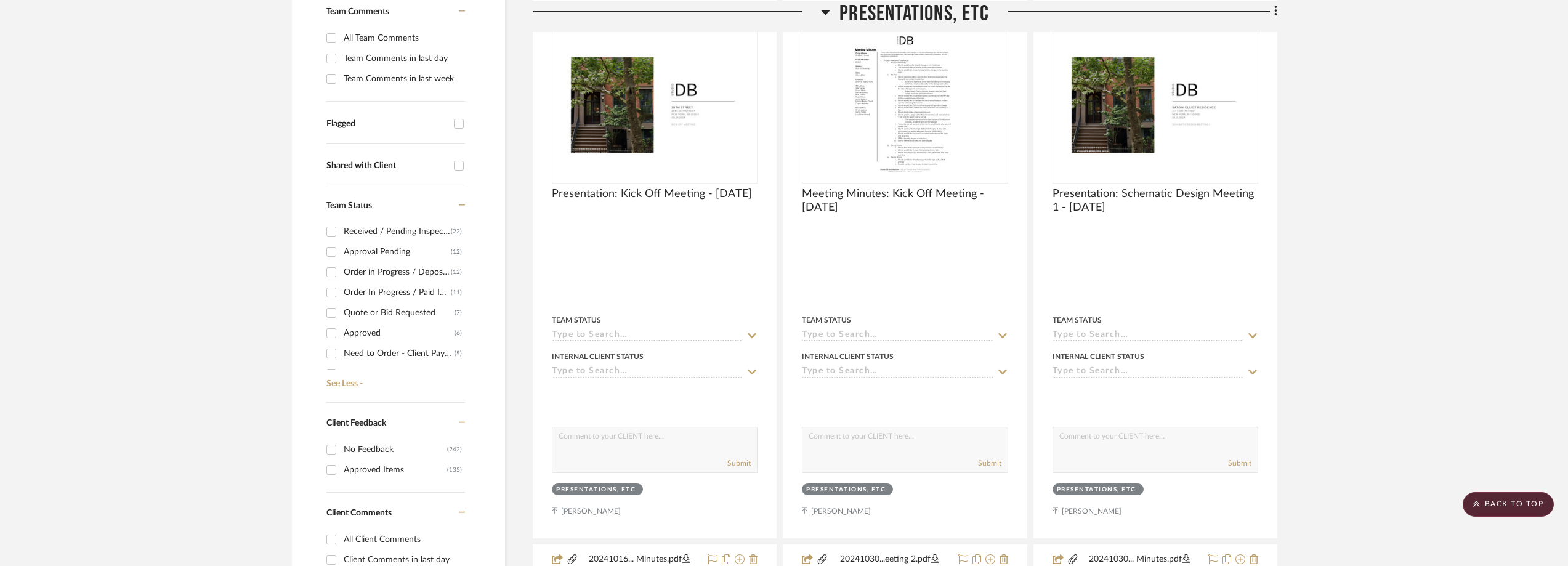
click at [358, 349] on div "Need to Order - Client Payment Received" at bounding box center [398, 353] width 111 height 20
click at [341, 349] on input "Need to Order - Client Payment Received (5)" at bounding box center [331, 353] width 20 height 20
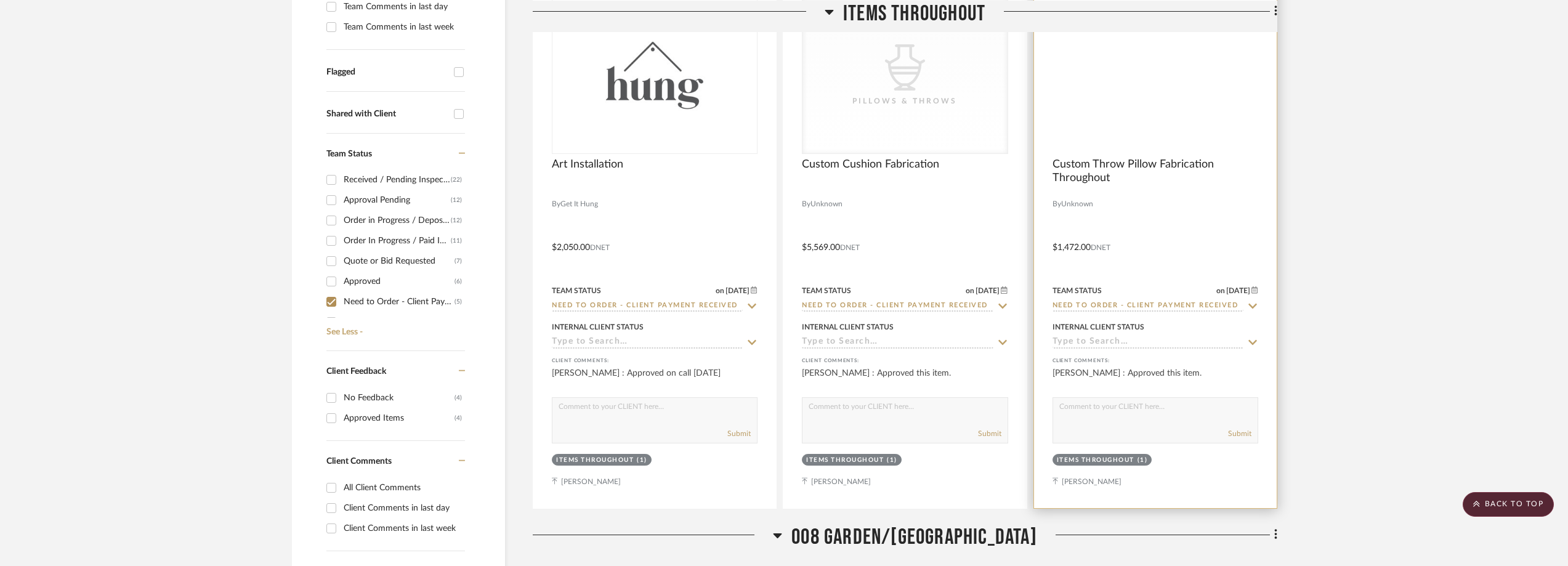
scroll to position [172, 0]
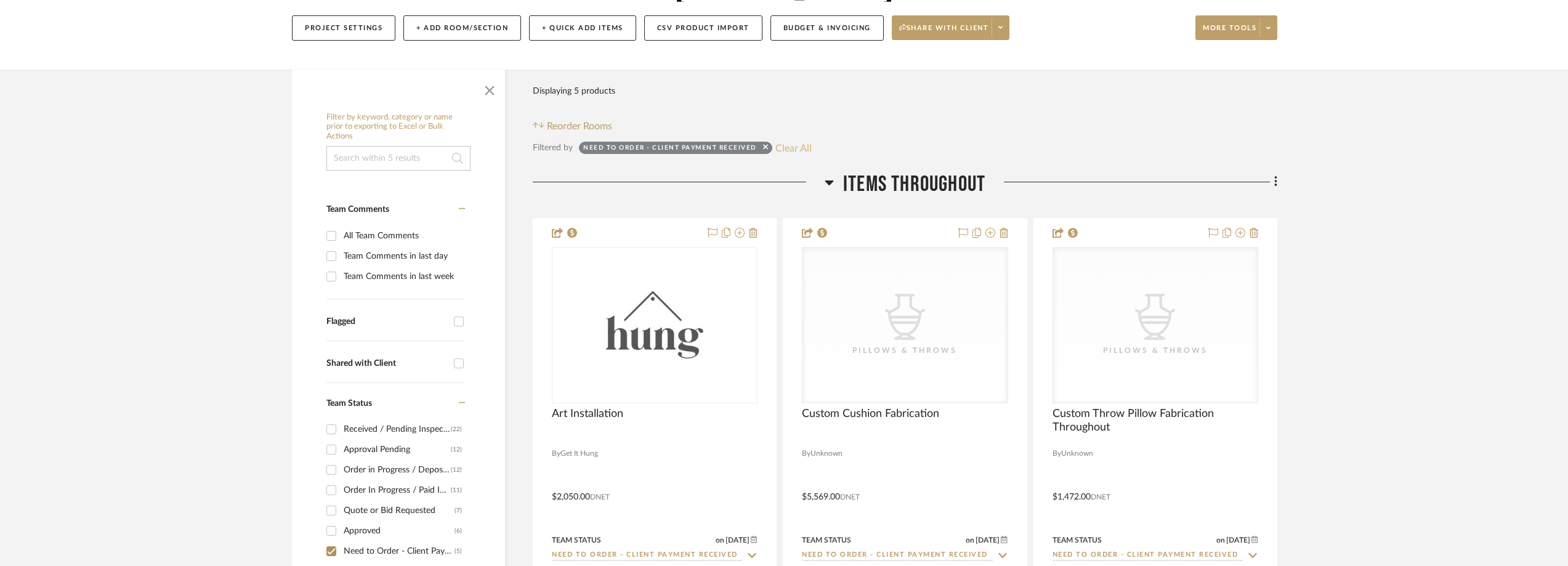
click at [786, 154] on button "Clear All" at bounding box center [793, 148] width 36 height 16
checkbox input "false"
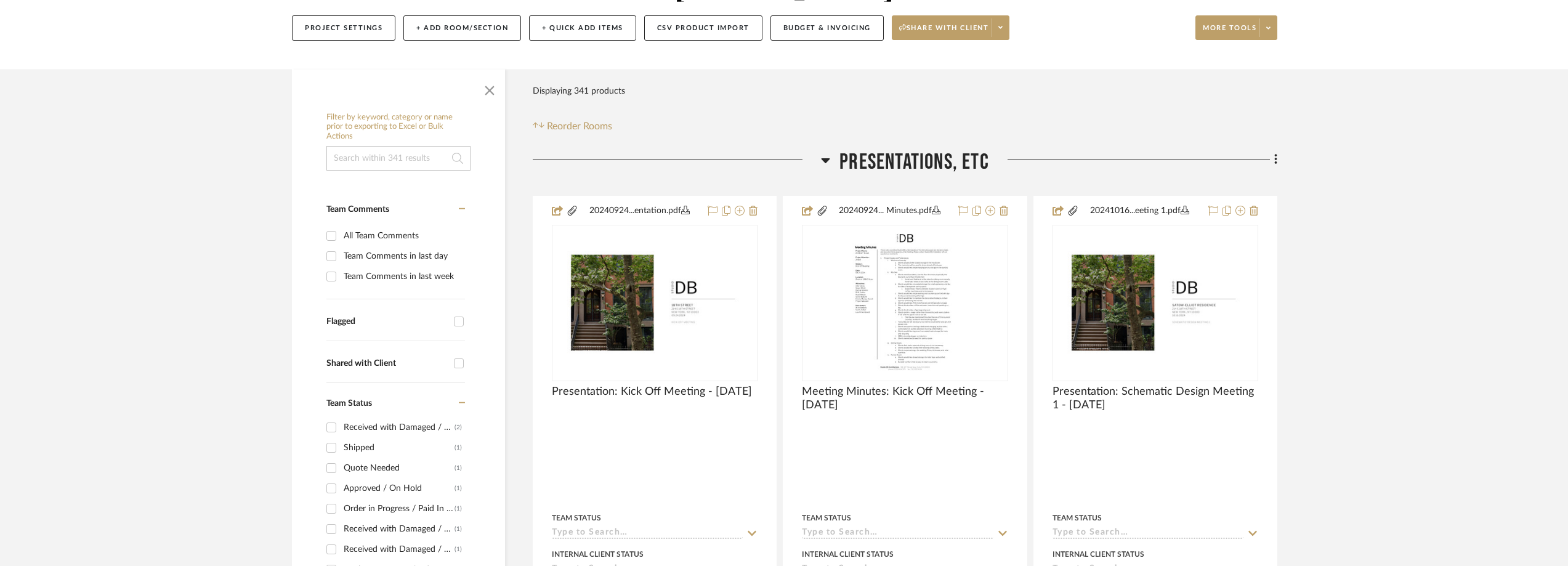
scroll to position [295, 0]
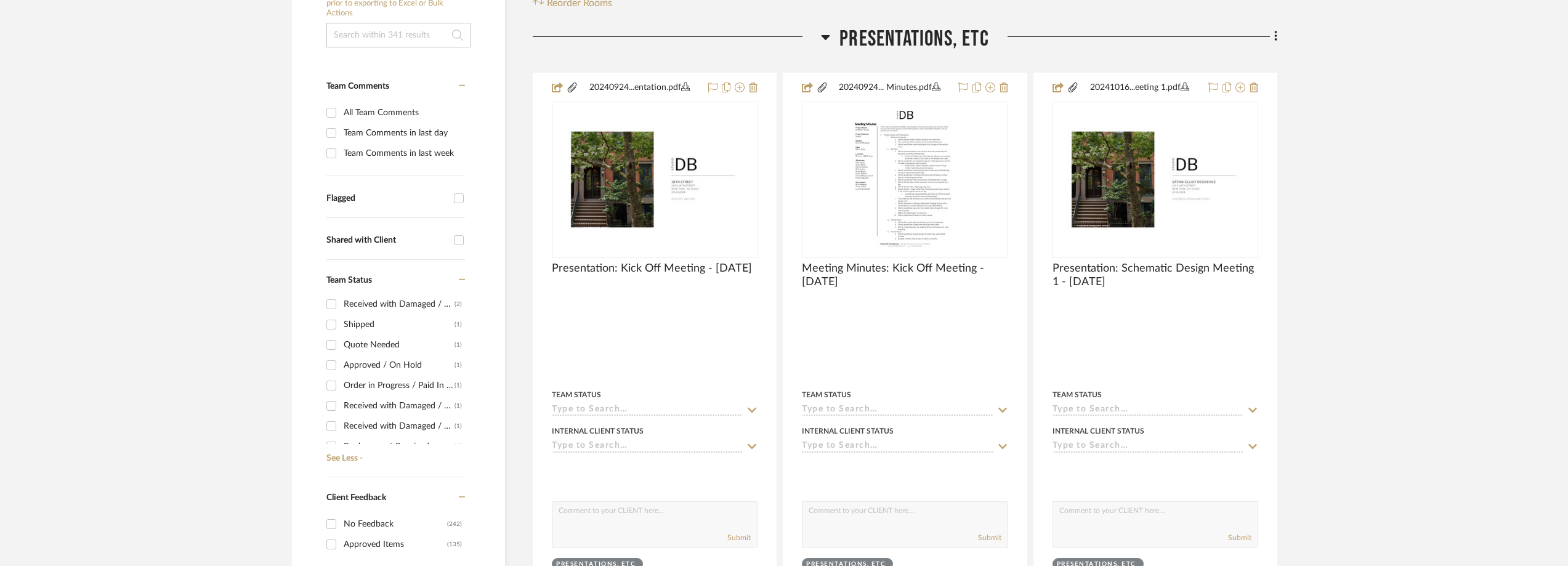
click at [351, 351] on div "Quote Needed" at bounding box center [398, 345] width 111 height 20
click at [341, 351] on input "Quote Needed (1)" at bounding box center [331, 345] width 20 height 20
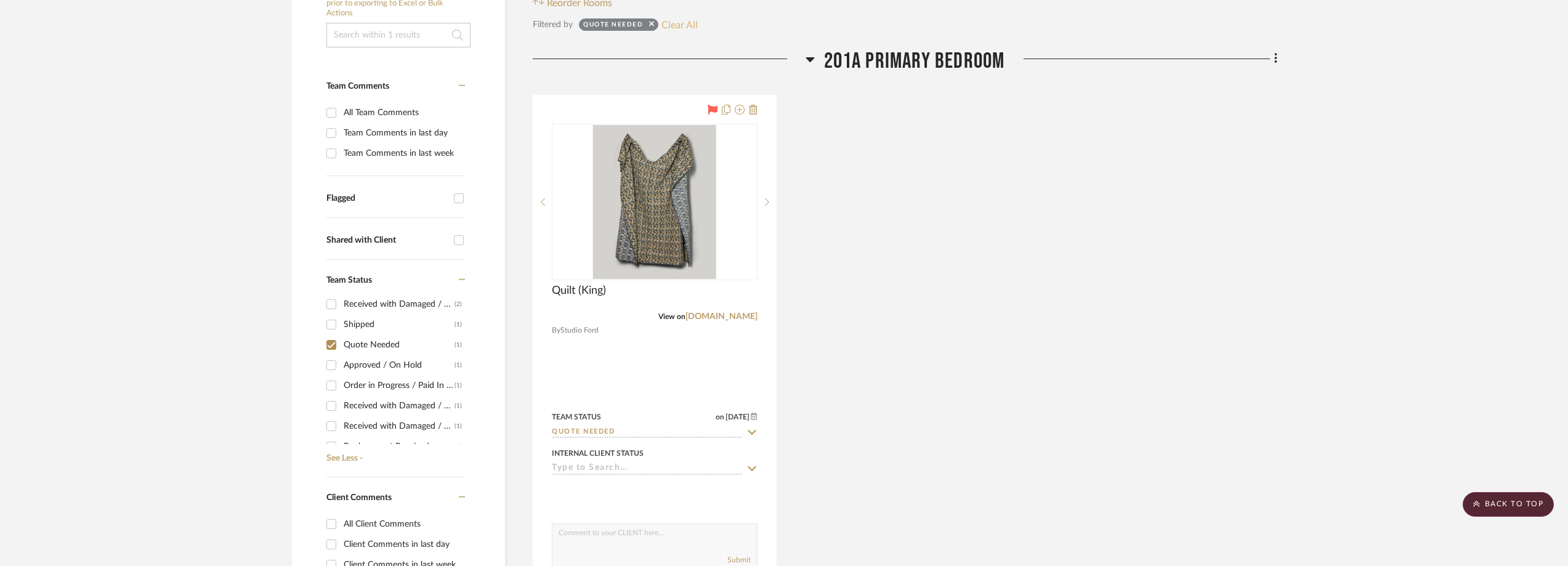
click at [690, 22] on button "Clear All" at bounding box center [679, 24] width 36 height 16
checkbox input "false"
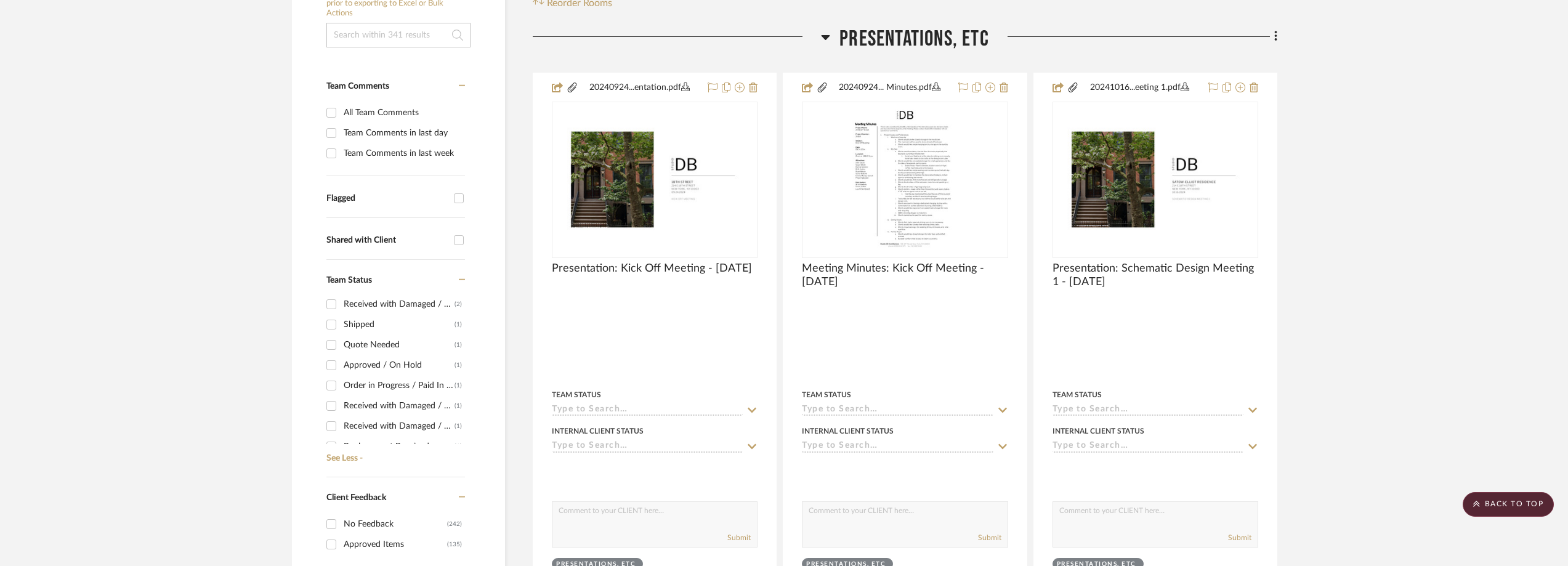
scroll to position [123, 0]
click at [396, 391] on div "Pending Sr. Designer Approval" at bounding box center [398, 387] width 111 height 20
click at [341, 391] on input "Pending Sr. Designer Approval (2)" at bounding box center [331, 387] width 20 height 20
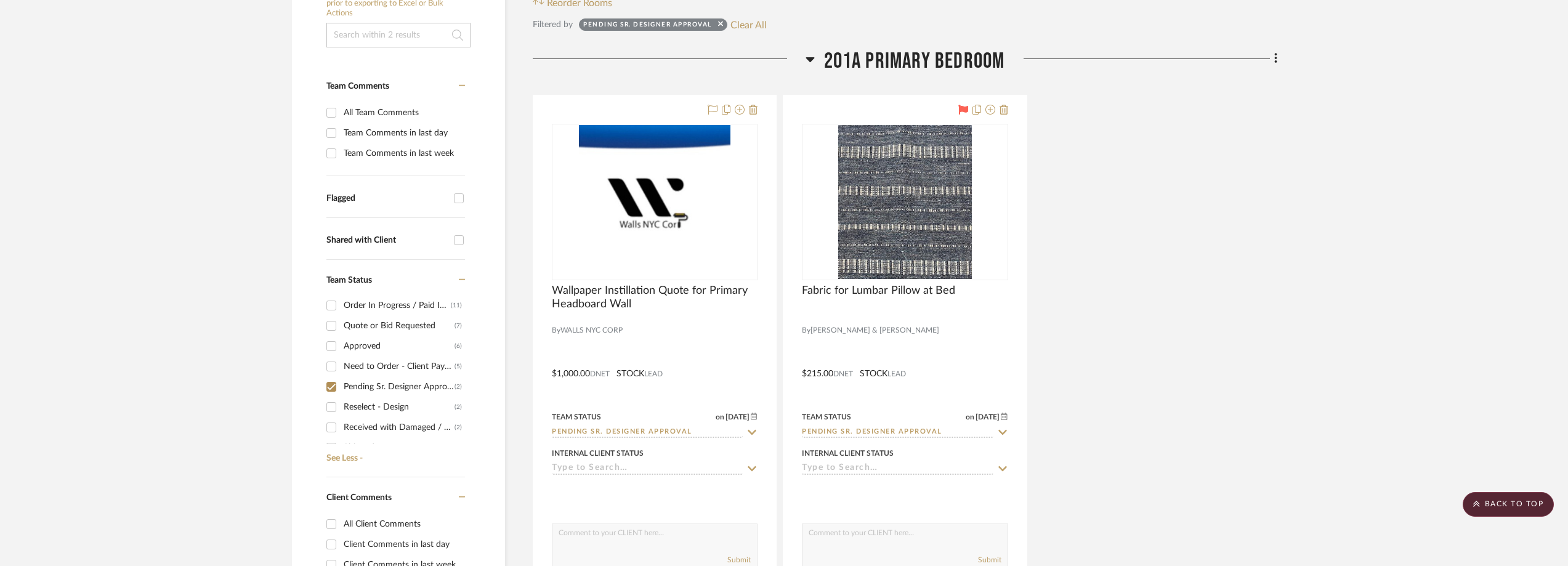
click at [395, 378] on div "Pending Sr. Designer Approval" at bounding box center [398, 387] width 111 height 20
click at [341, 378] on input "Pending Sr. Designer Approval (2)" at bounding box center [331, 387] width 20 height 20
checkbox input "false"
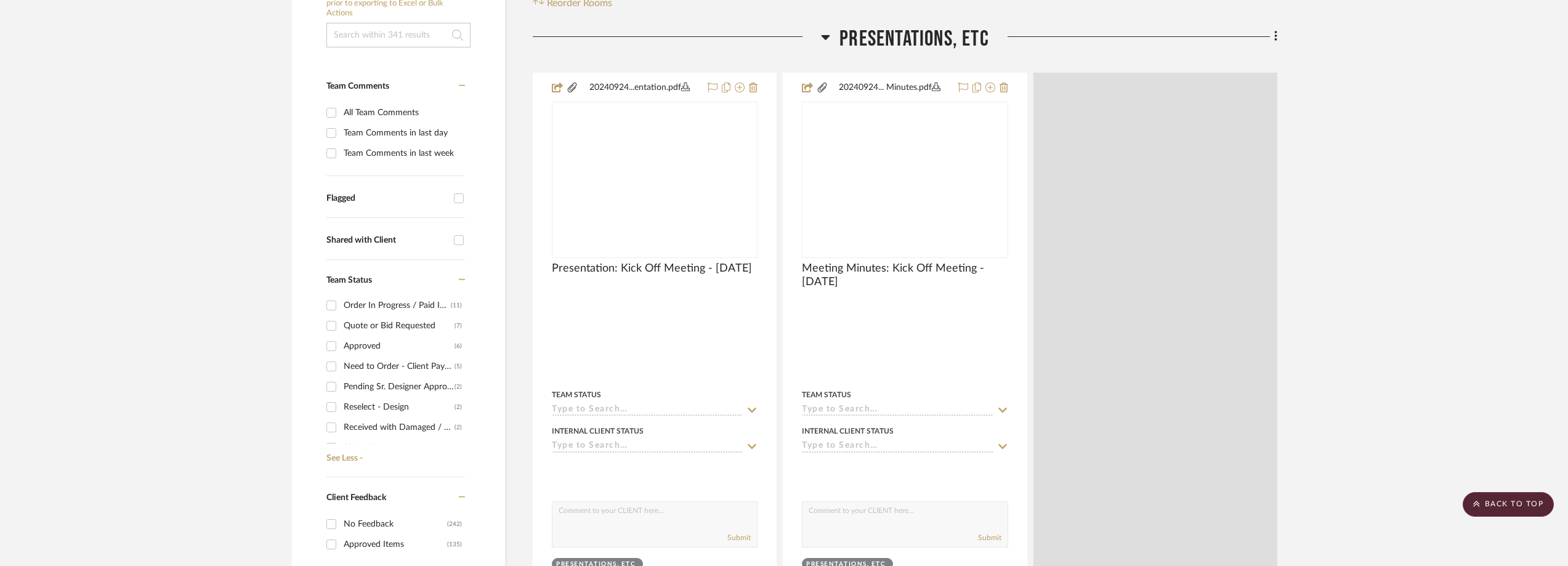
click at [406, 349] on div "Approved" at bounding box center [398, 346] width 111 height 20
click at [341, 349] on input "Approved (6)" at bounding box center [331, 346] width 20 height 20
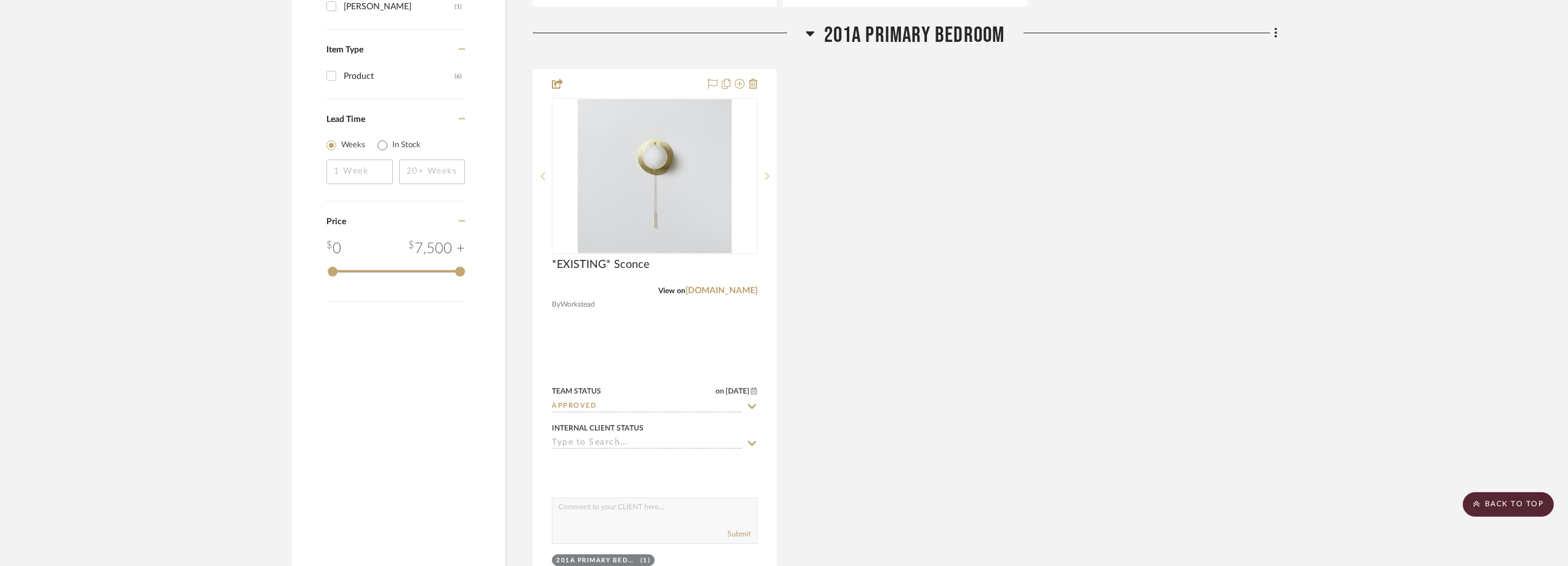
scroll to position [1526, 0]
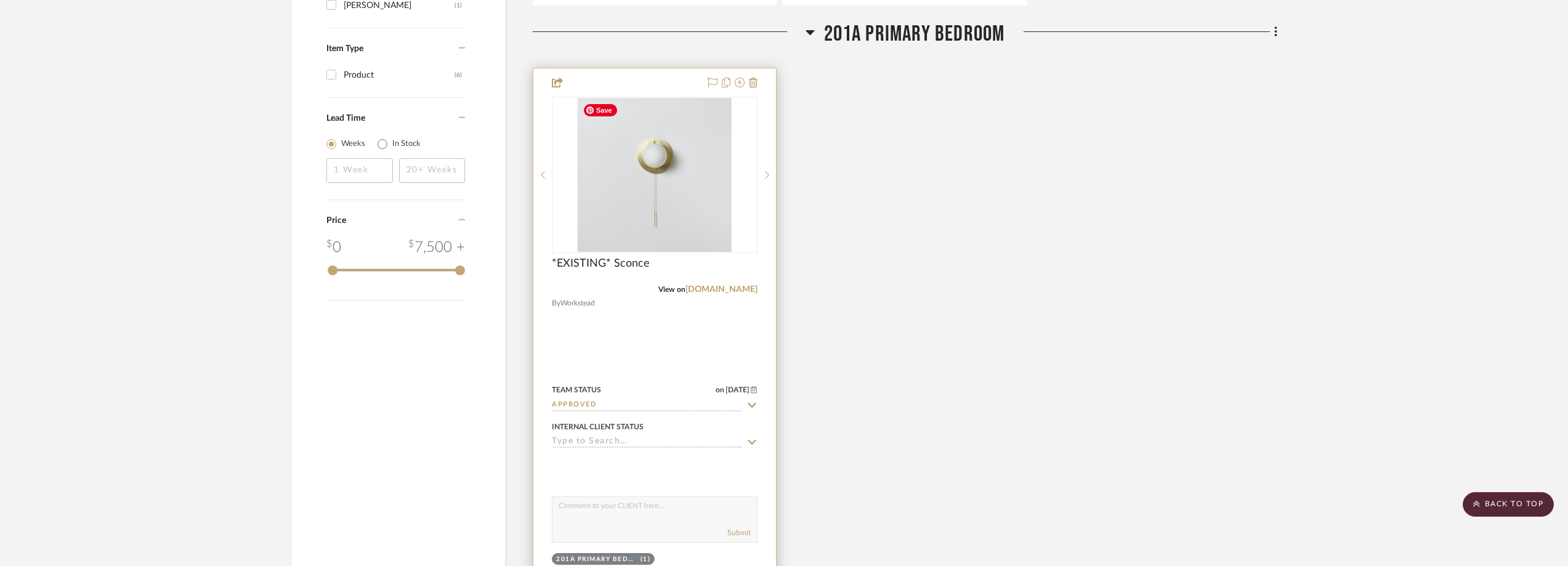
click at [668, 214] on div at bounding box center [655, 174] width 206 height 156
click at [668, 214] on img "0" at bounding box center [655, 175] width 154 height 154
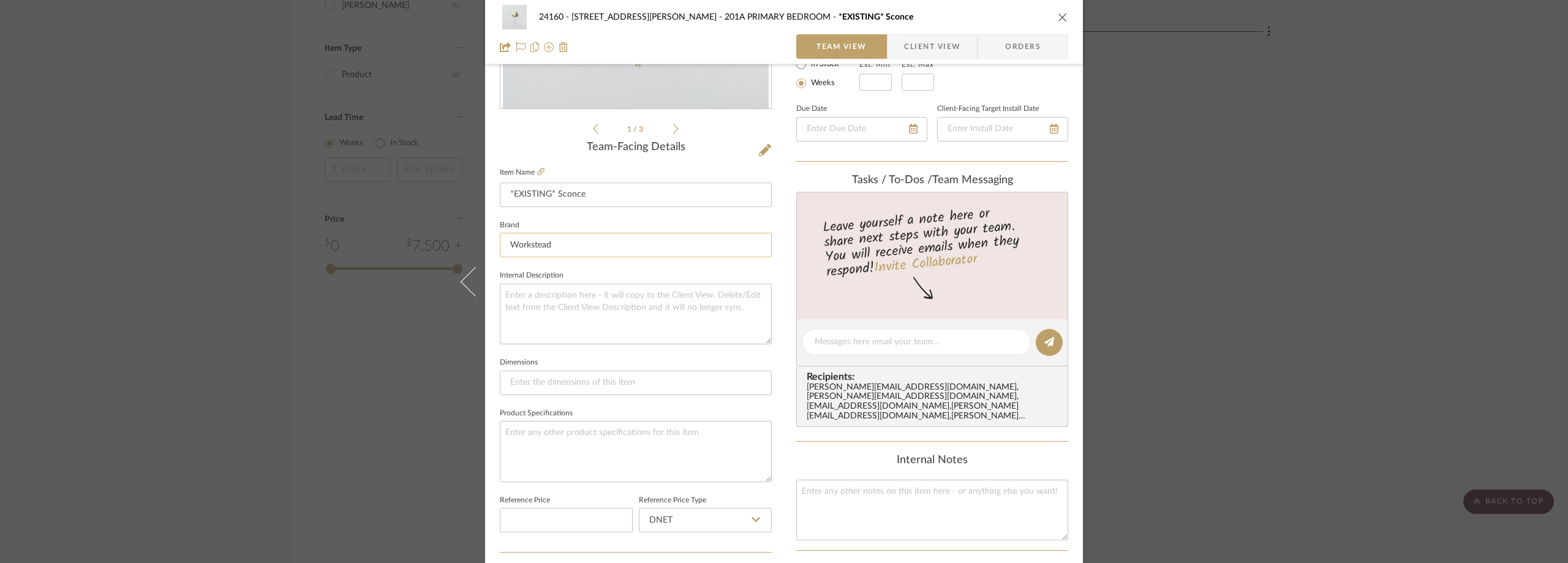
scroll to position [306, 0]
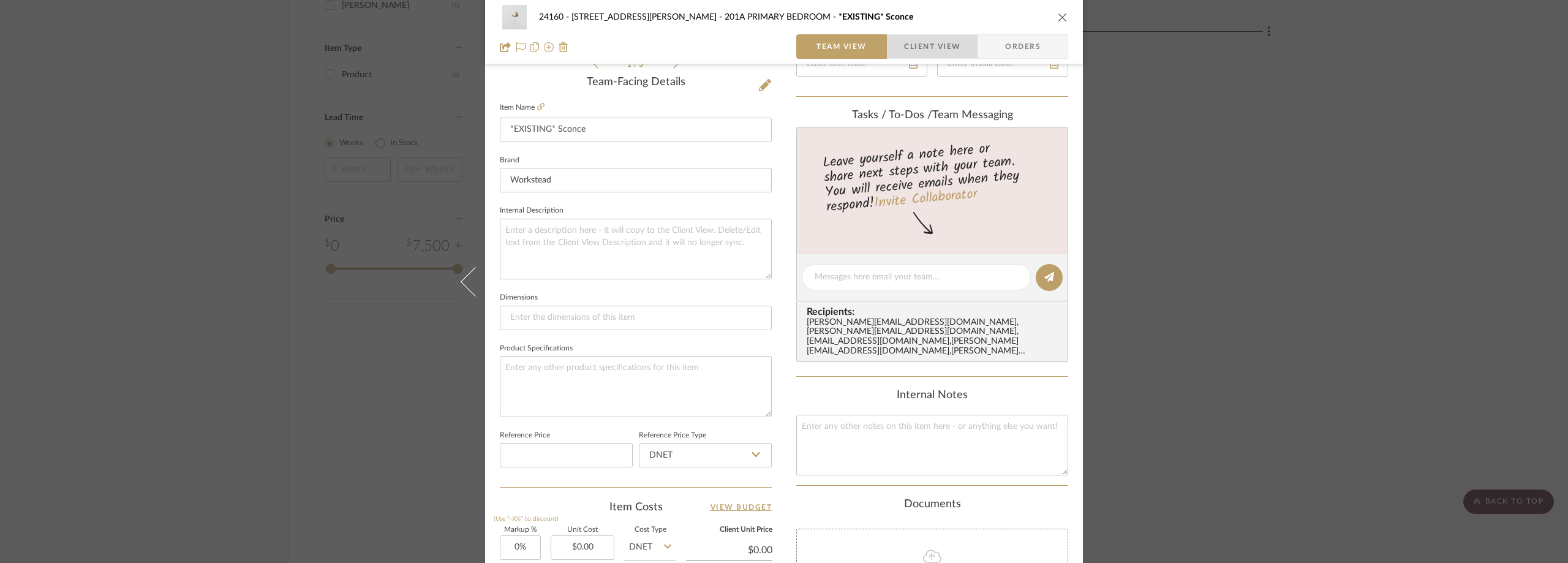
click at [917, 45] on span "Client View" at bounding box center [932, 46] width 56 height 24
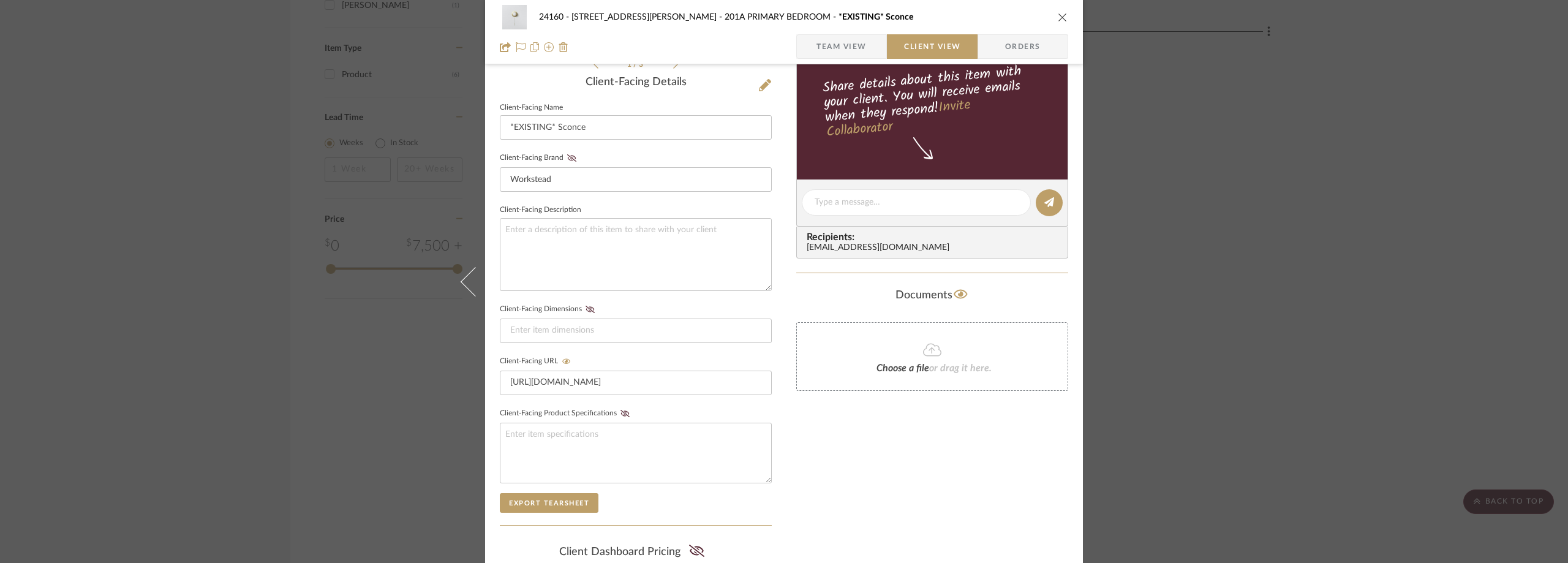
click at [1280, 195] on div "24160 - [STREET_ADDRESS][PERSON_NAME] PRIMARY BEDROOM *EXISTING* Sconce Team Vi…" at bounding box center [784, 281] width 1568 height 563
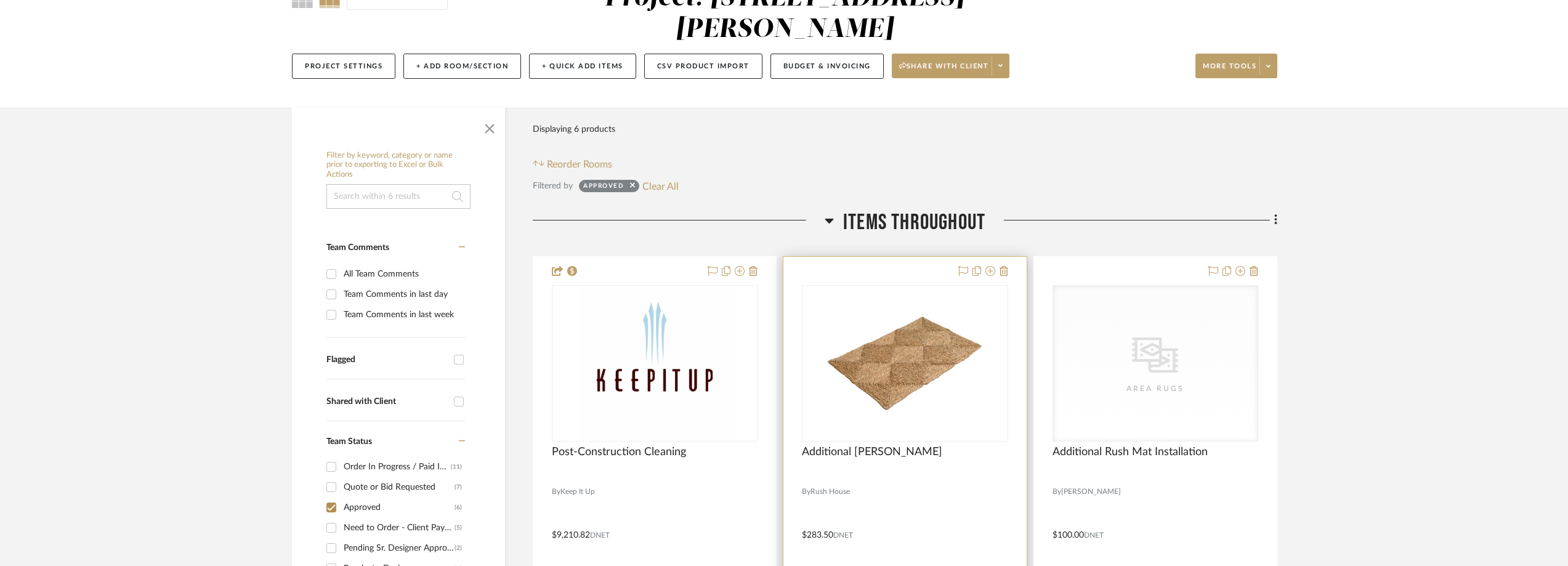
scroll to position [0, 0]
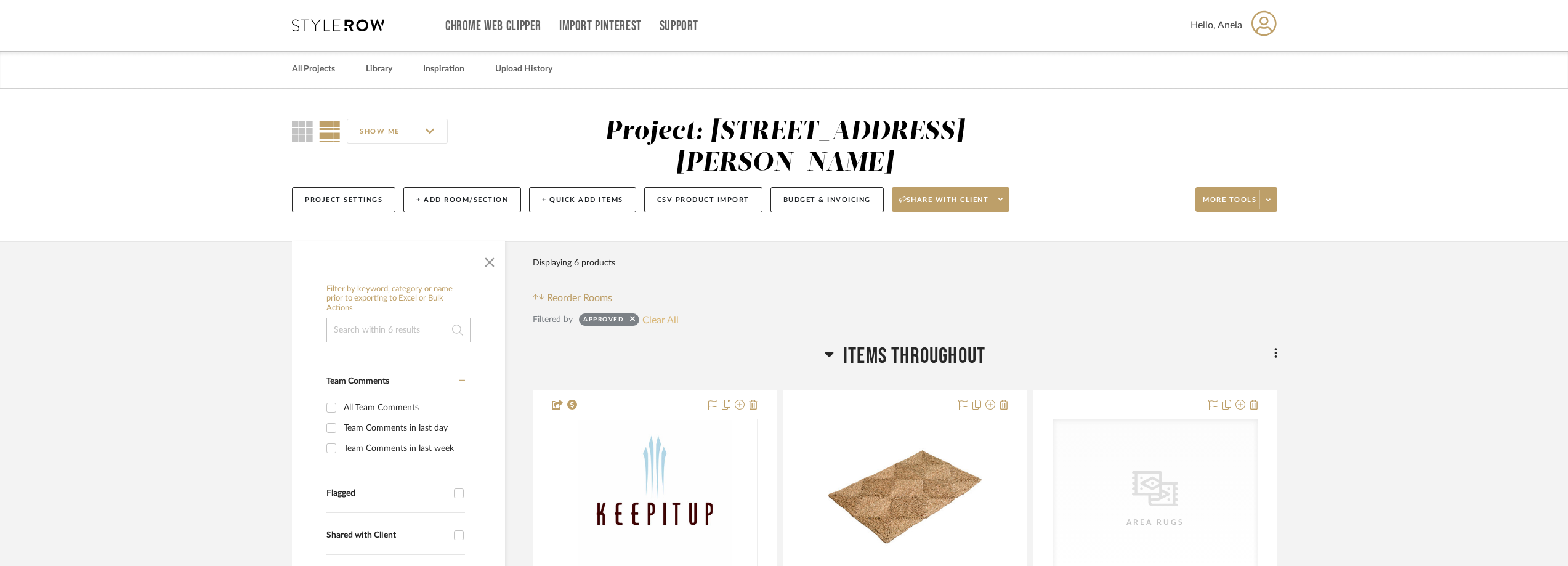
click at [667, 318] on button "Clear All" at bounding box center [660, 319] width 36 height 16
checkbox input "false"
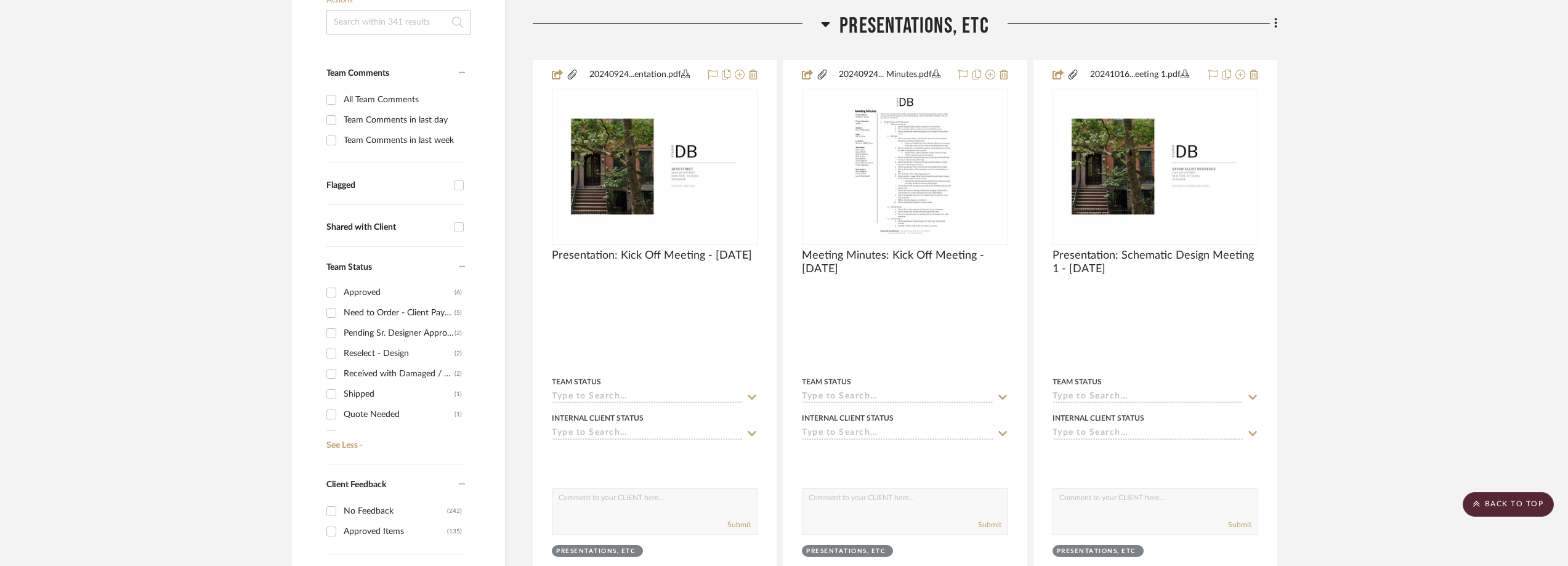
scroll to position [185, 0]
click at [380, 377] on div "Shipped" at bounding box center [398, 373] width 111 height 20
click at [341, 377] on input "Shipped (1)" at bounding box center [331, 373] width 20 height 20
checkbox input "true"
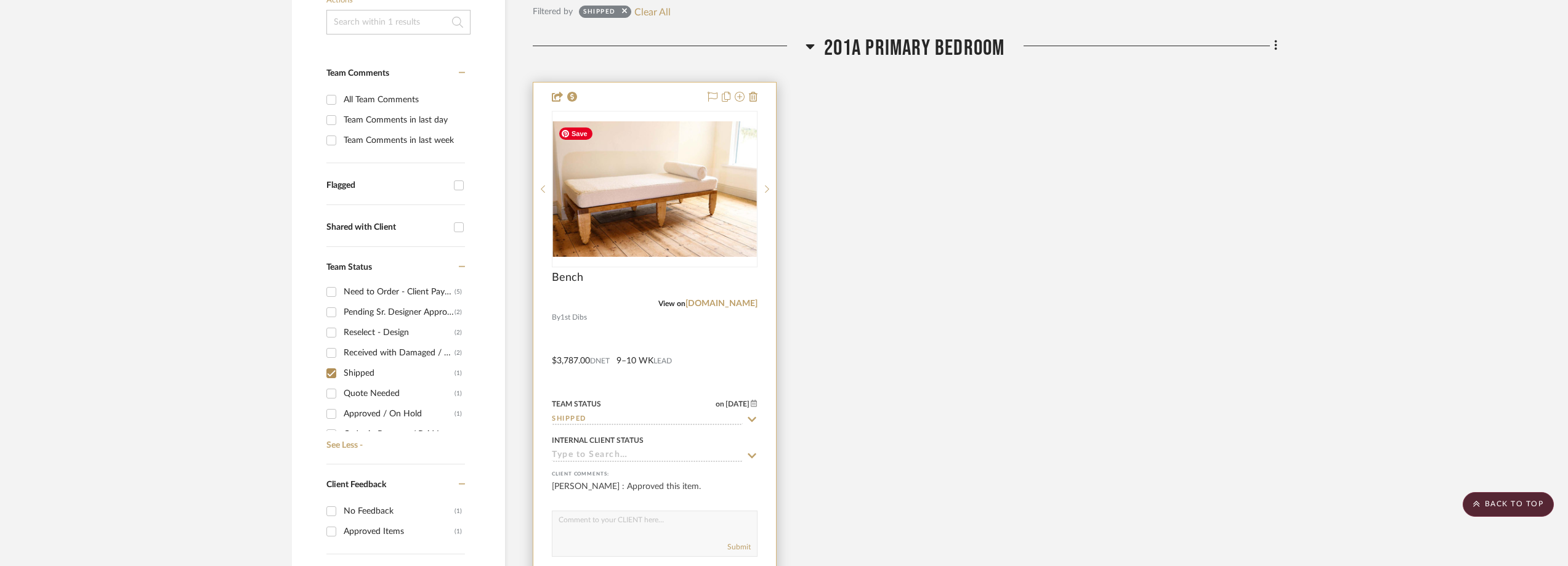
click at [0, 0] on img at bounding box center [0, 0] width 0 height 0
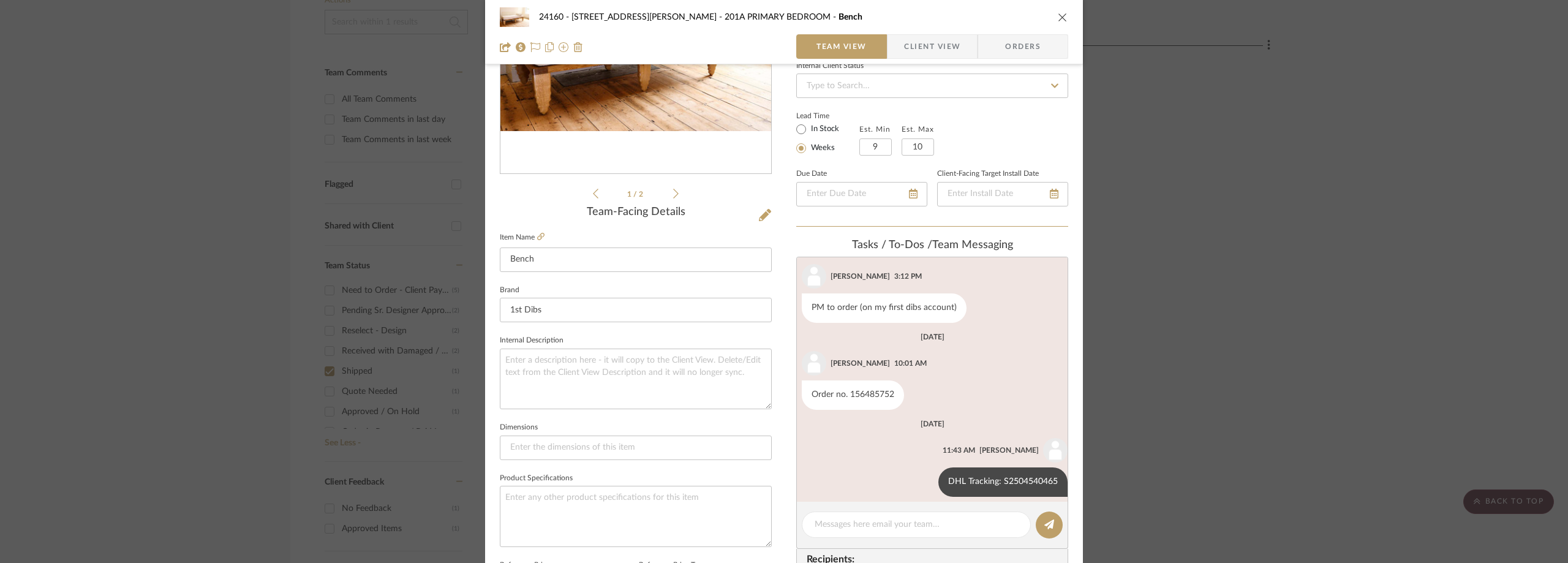
scroll to position [245, 0]
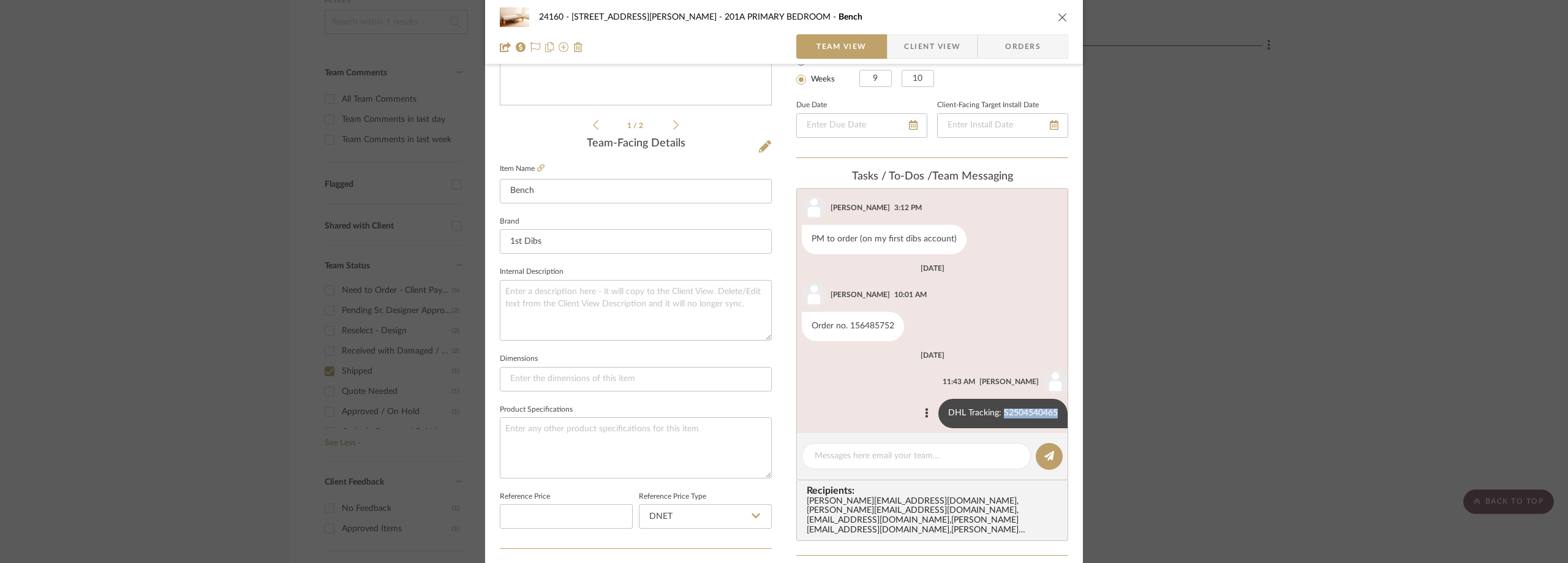
drag, startPoint x: 993, startPoint y: 398, endPoint x: 1057, endPoint y: 399, distance: 64.0
click at [1057, 399] on div "DHL Tracking: S2504540465" at bounding box center [1003, 412] width 129 height 29
copy div "S2504540465"
